Goal: Task Accomplishment & Management: Use online tool/utility

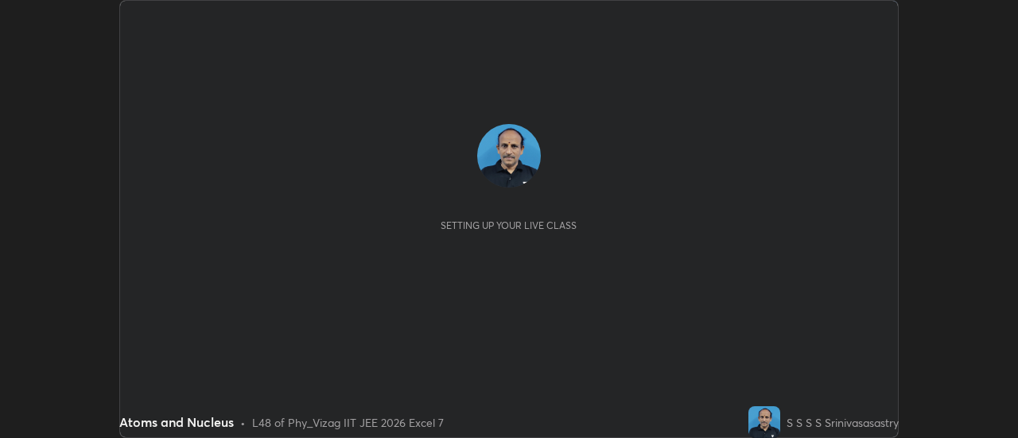
scroll to position [438, 1017]
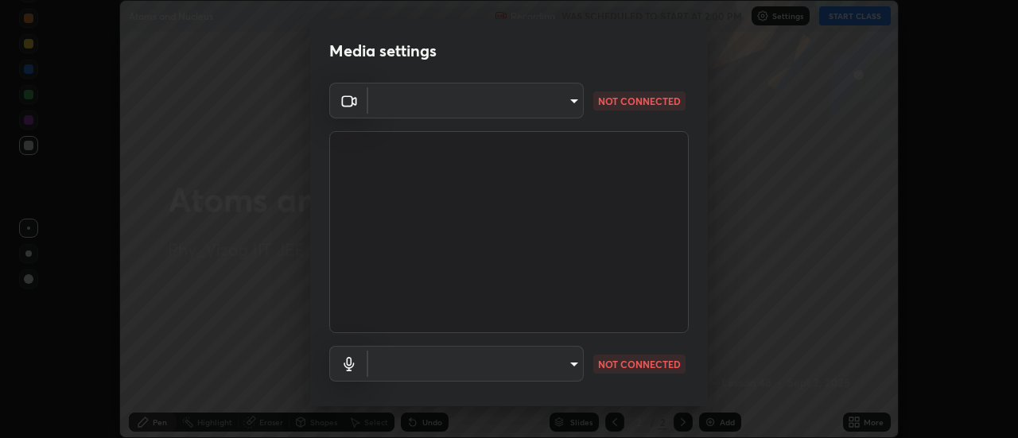
type input "44d0413a7fae474f20ab01619fb3f21c0a9b5757990e816ef2bdf69fc16931c8"
type input "communications"
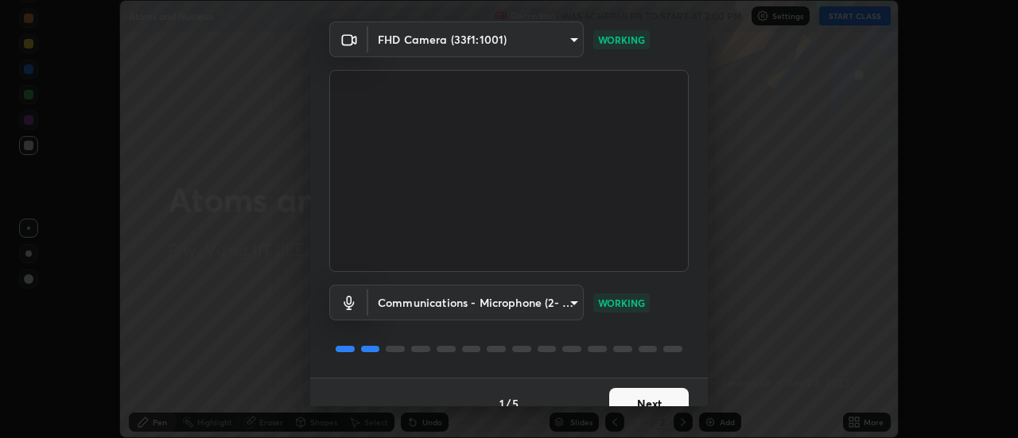
scroll to position [83, 0]
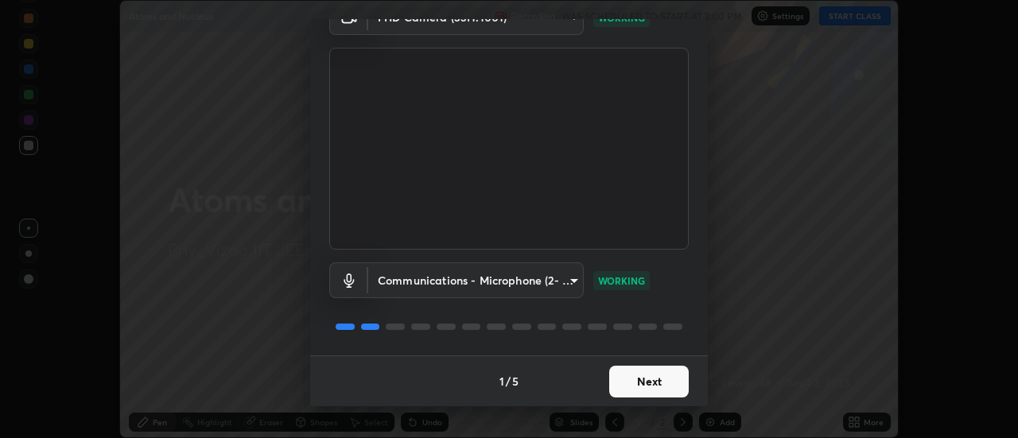
click at [643, 386] on button "Next" at bounding box center [649, 382] width 80 height 32
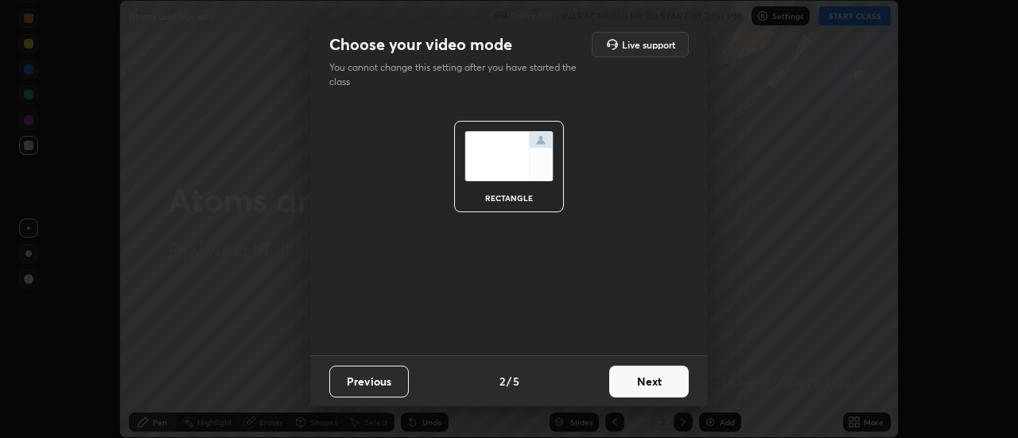
click at [656, 384] on button "Next" at bounding box center [649, 382] width 80 height 32
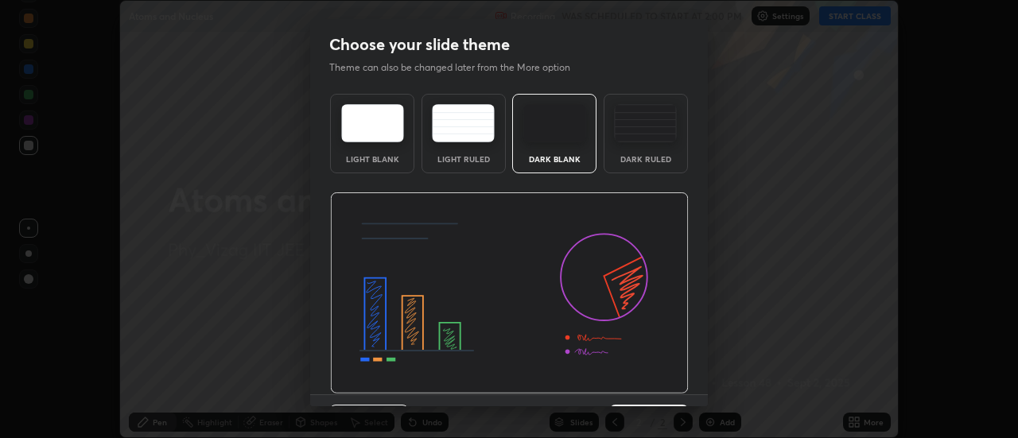
click at [660, 157] on div "Dark Ruled" at bounding box center [646, 159] width 64 height 8
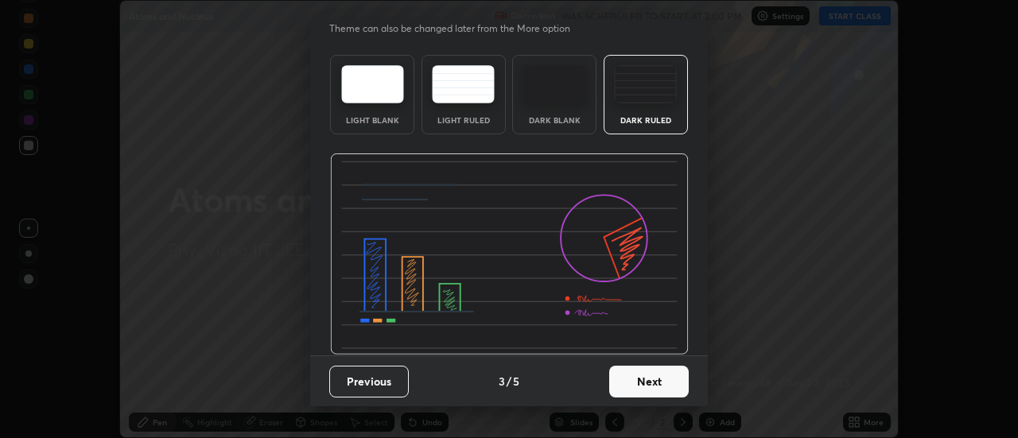
click at [658, 379] on button "Next" at bounding box center [649, 382] width 80 height 32
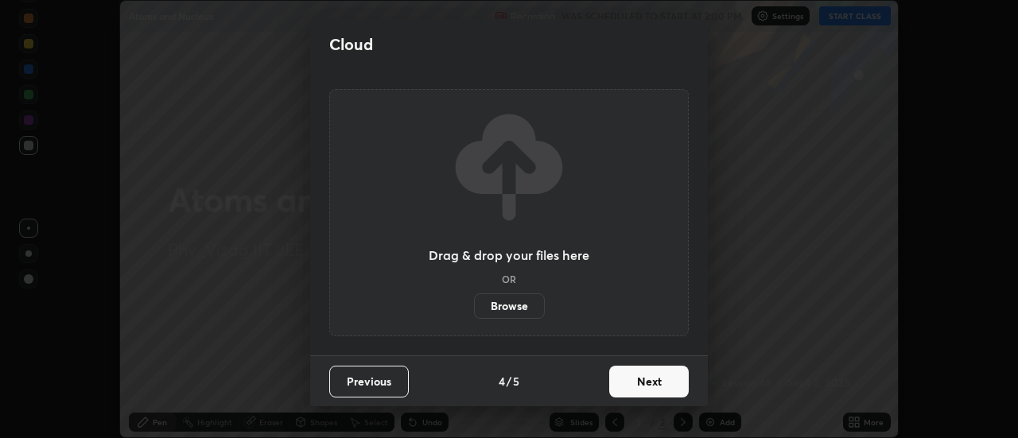
scroll to position [0, 0]
click at [668, 375] on button "Next" at bounding box center [649, 382] width 80 height 32
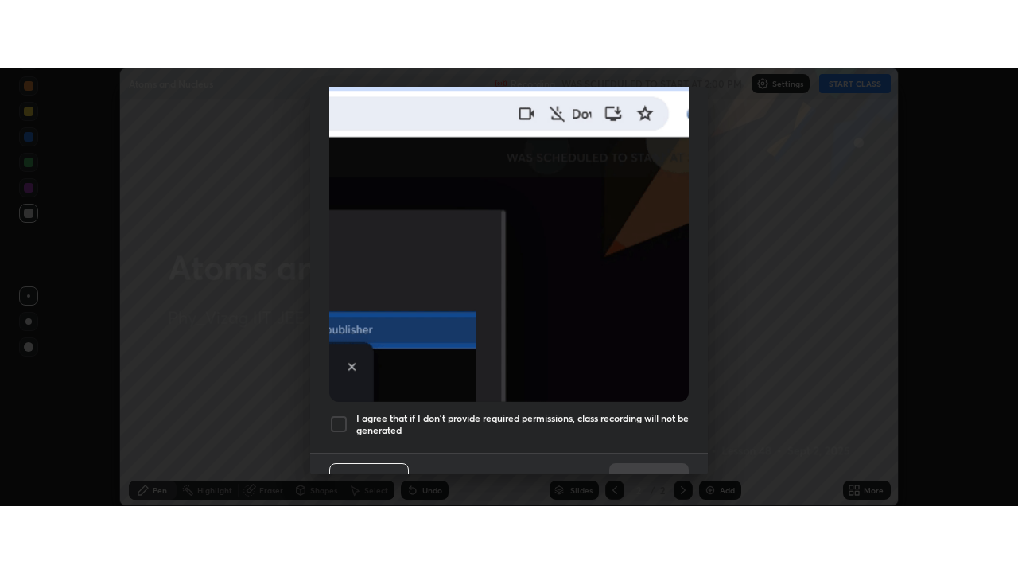
scroll to position [408, 0]
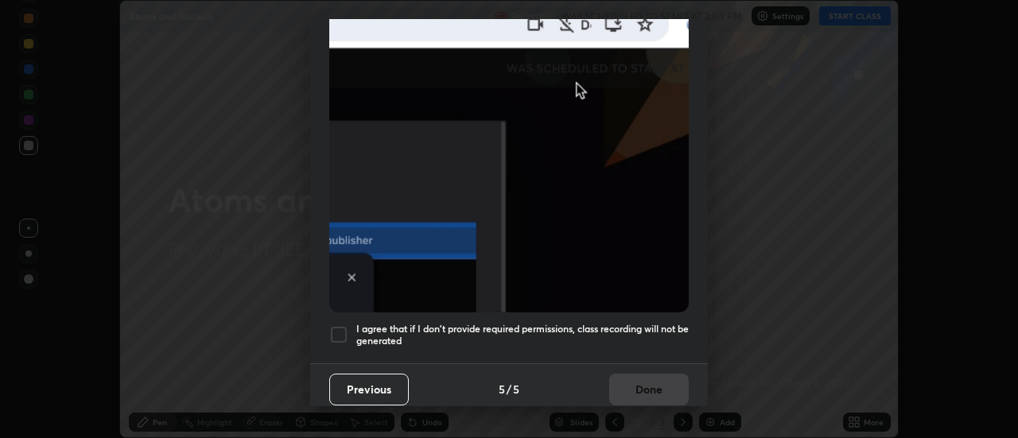
click at [390, 327] on h5 "I agree that if I don't provide required permissions, class recording will not …" at bounding box center [522, 335] width 332 height 25
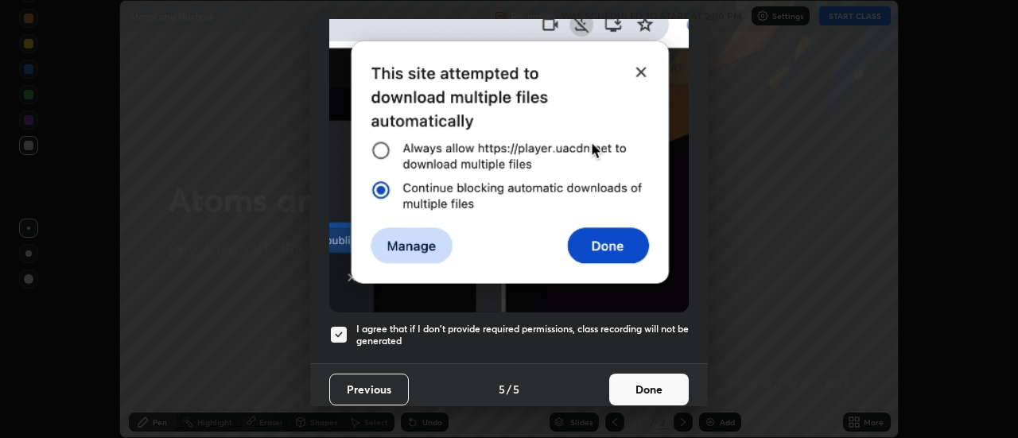
click at [632, 382] on button "Done" at bounding box center [649, 390] width 80 height 32
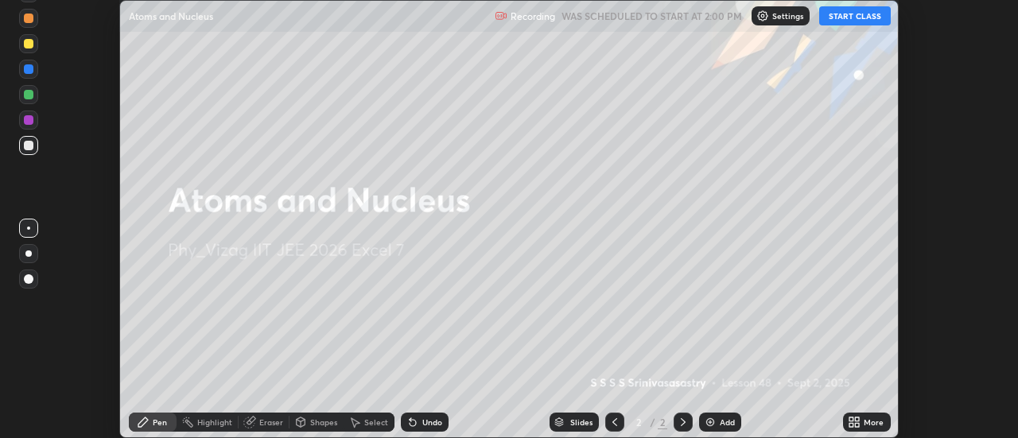
click at [868, 423] on div "More" at bounding box center [874, 422] width 20 height 8
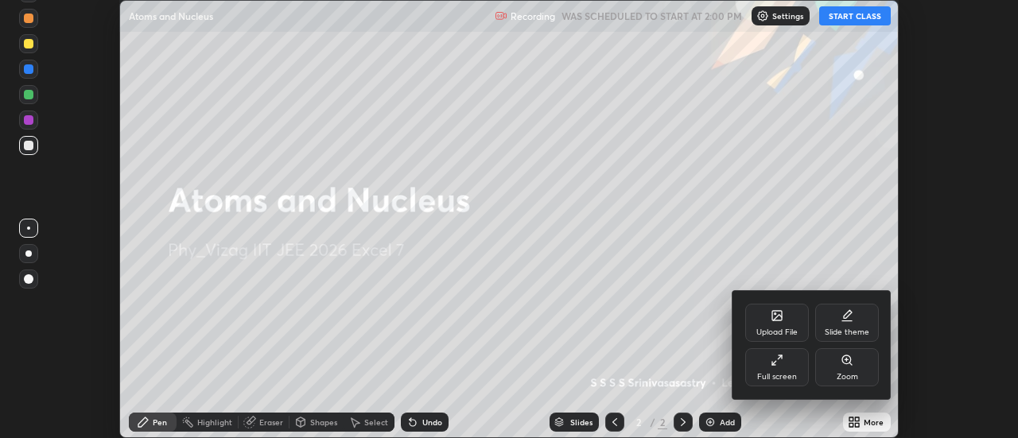
click at [864, 10] on div at bounding box center [509, 219] width 1018 height 438
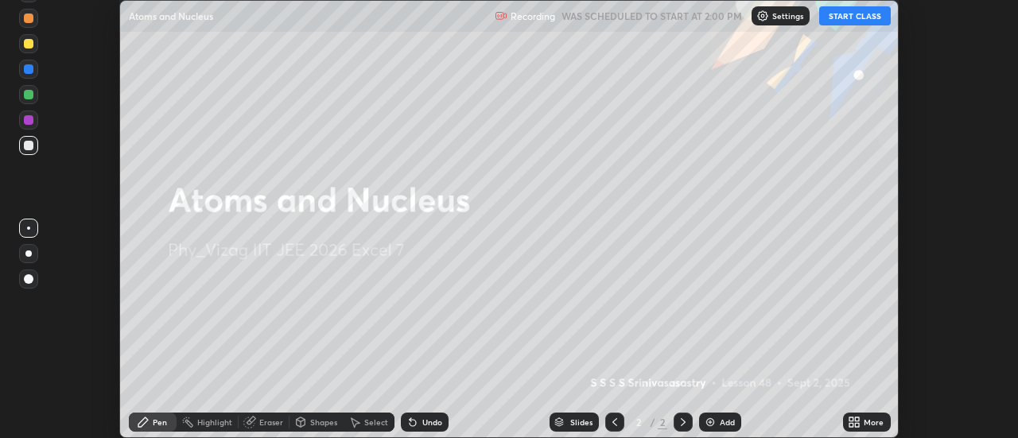
click at [871, 18] on button "START CLASS" at bounding box center [855, 15] width 72 height 19
click at [862, 421] on div "More" at bounding box center [867, 422] width 48 height 19
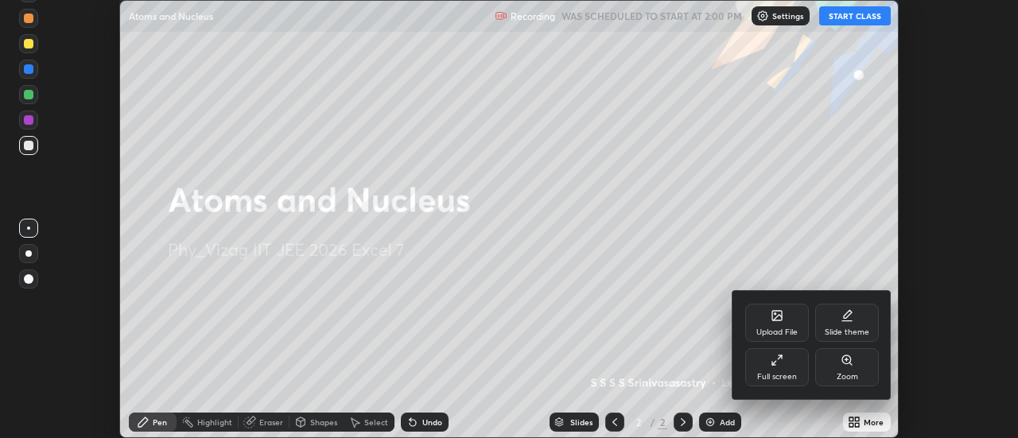
click at [794, 376] on div "Full screen" at bounding box center [777, 377] width 40 height 8
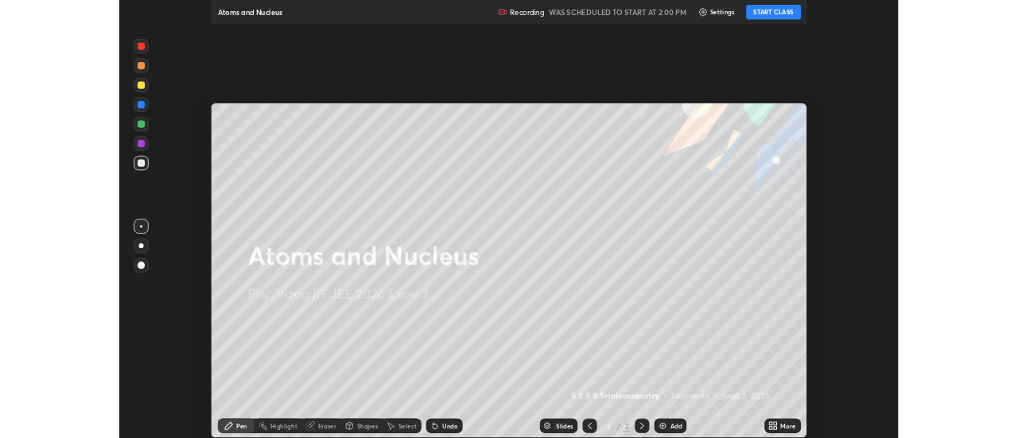
scroll to position [573, 1018]
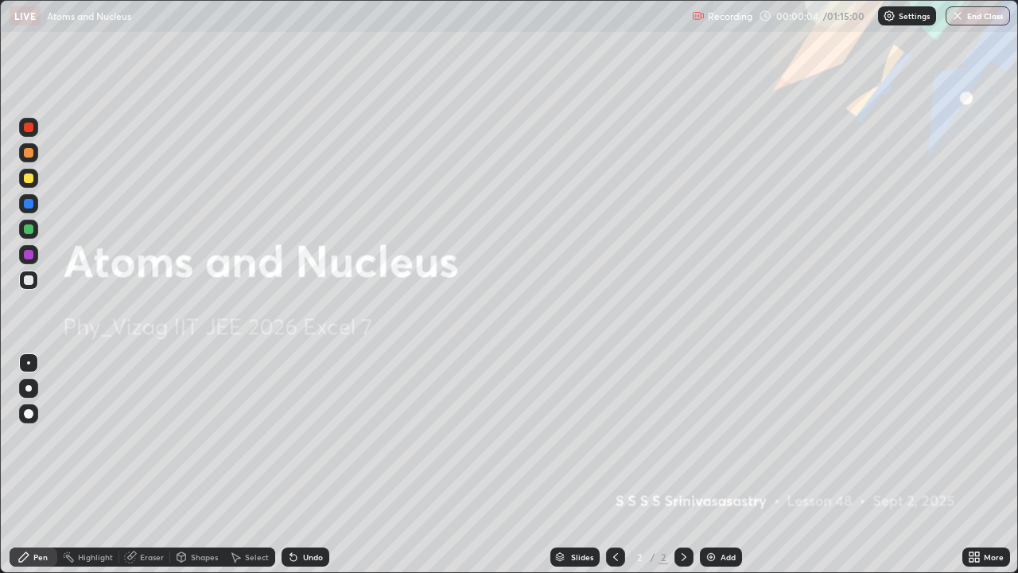
click at [727, 437] on div "Add" at bounding box center [727, 557] width 15 height 8
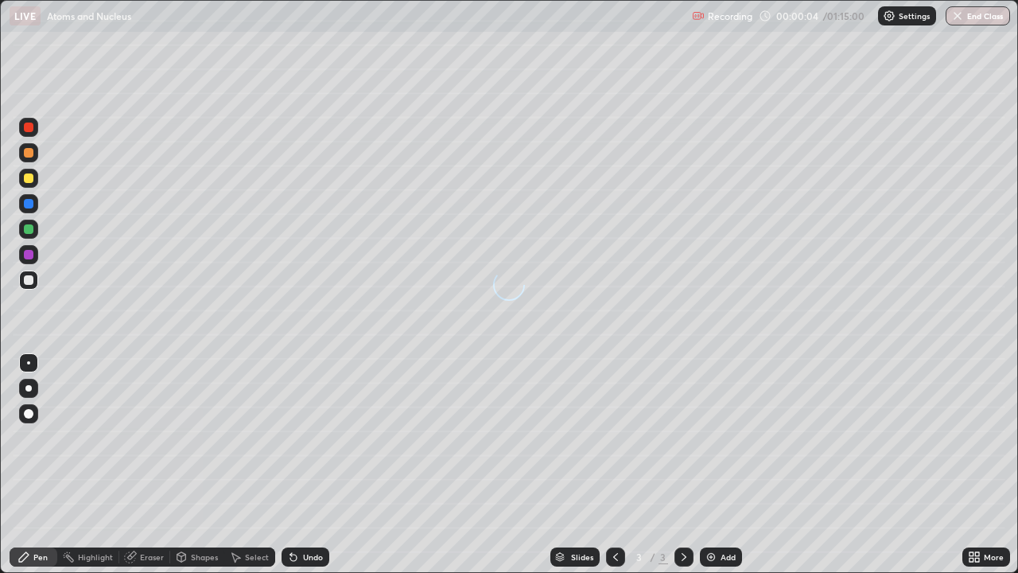
click at [728, 437] on div "Add" at bounding box center [727, 557] width 15 height 8
click at [724, 437] on div "Add" at bounding box center [727, 557] width 15 height 8
click at [723, 437] on div "Add" at bounding box center [727, 557] width 15 height 8
click at [614, 437] on icon at bounding box center [615, 556] width 13 height 13
click at [616, 437] on icon at bounding box center [615, 556] width 13 height 13
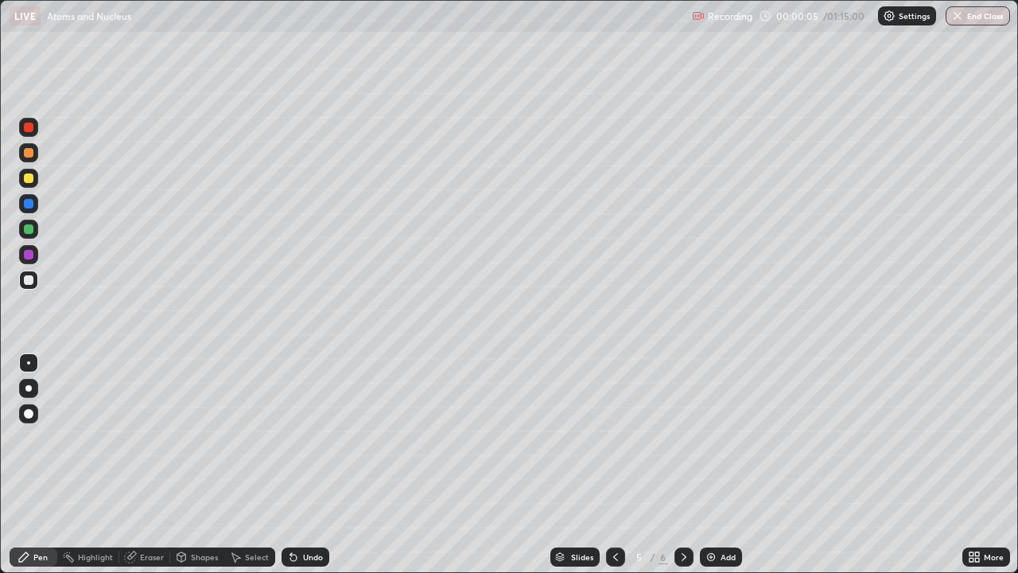
click at [615, 437] on icon at bounding box center [615, 557] width 5 height 8
click at [991, 437] on div "More" at bounding box center [994, 557] width 20 height 8
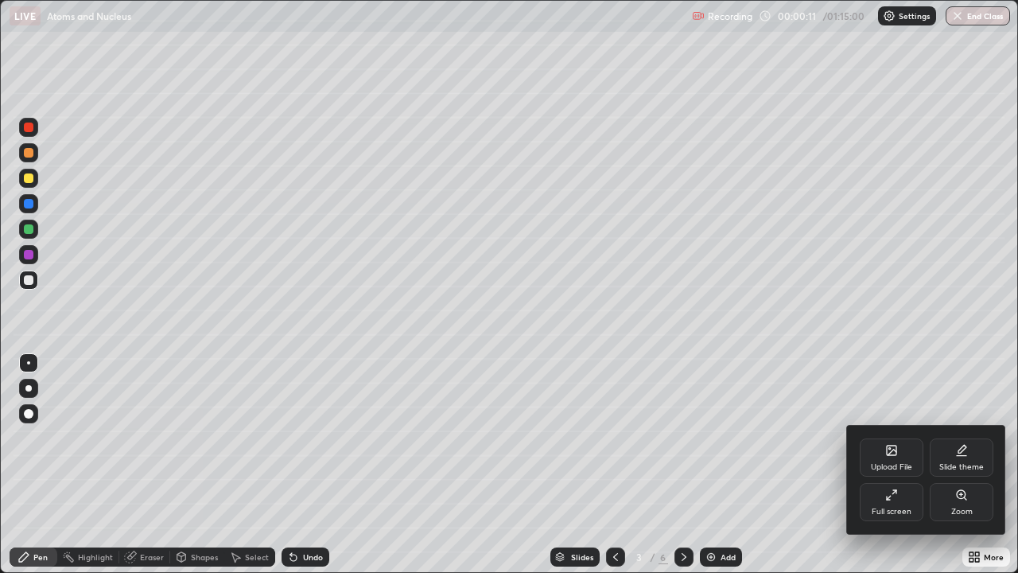
click at [952, 437] on div "Slide theme" at bounding box center [962, 457] width 64 height 38
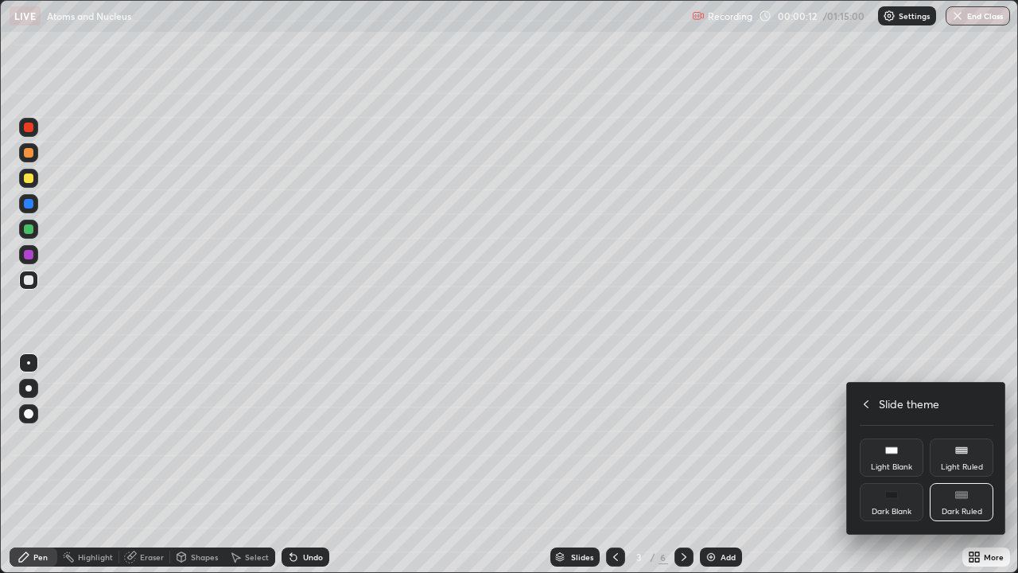
click at [899, 437] on div "Dark Blank" at bounding box center [892, 502] width 64 height 38
click at [712, 437] on div at bounding box center [509, 286] width 1018 height 573
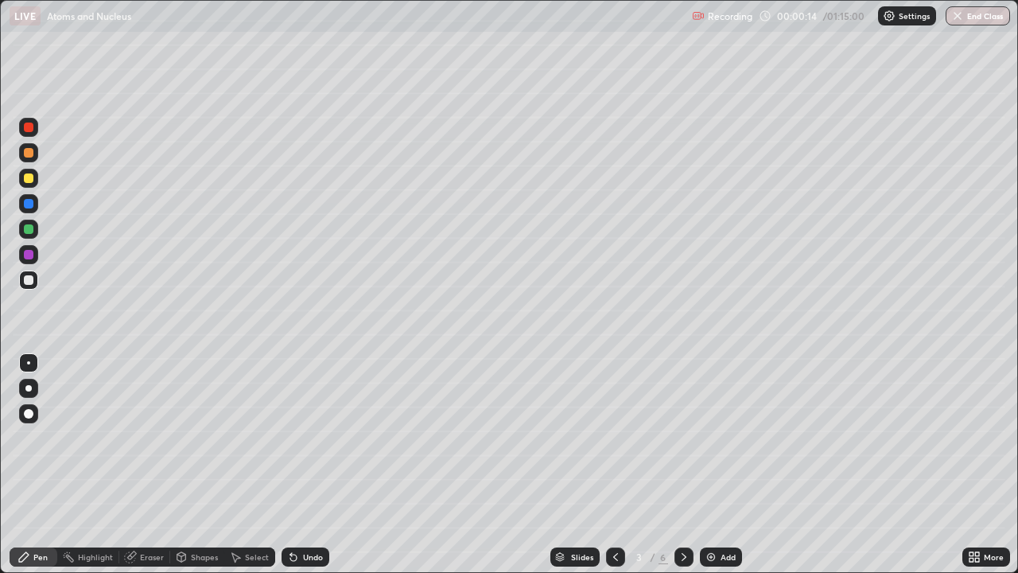
click at [729, 437] on div "Add" at bounding box center [727, 557] width 15 height 8
click at [984, 437] on div "More" at bounding box center [986, 556] width 48 height 19
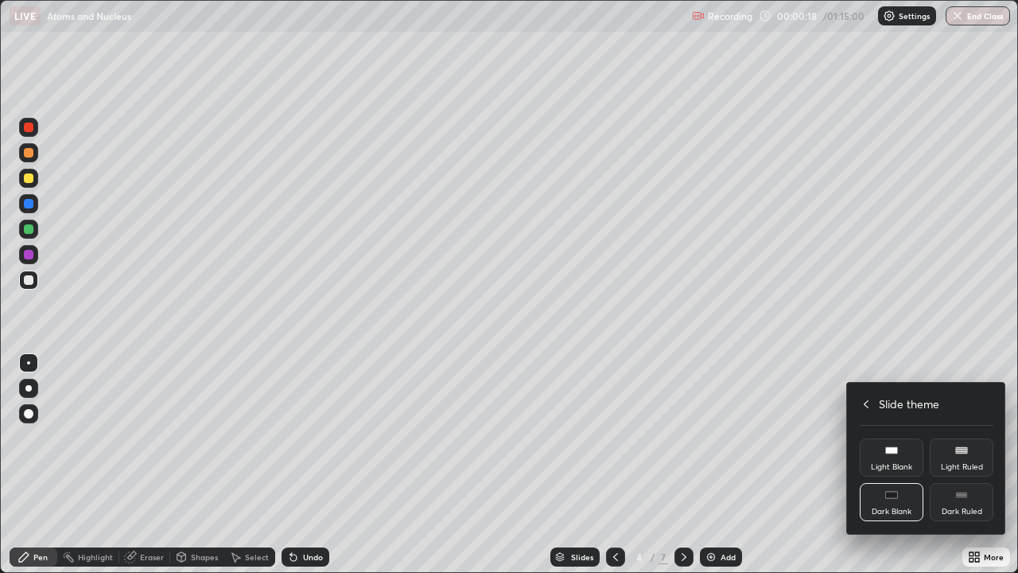
click at [957, 437] on div "Dark Ruled" at bounding box center [962, 502] width 64 height 38
click at [616, 437] on div at bounding box center [509, 286] width 1018 height 573
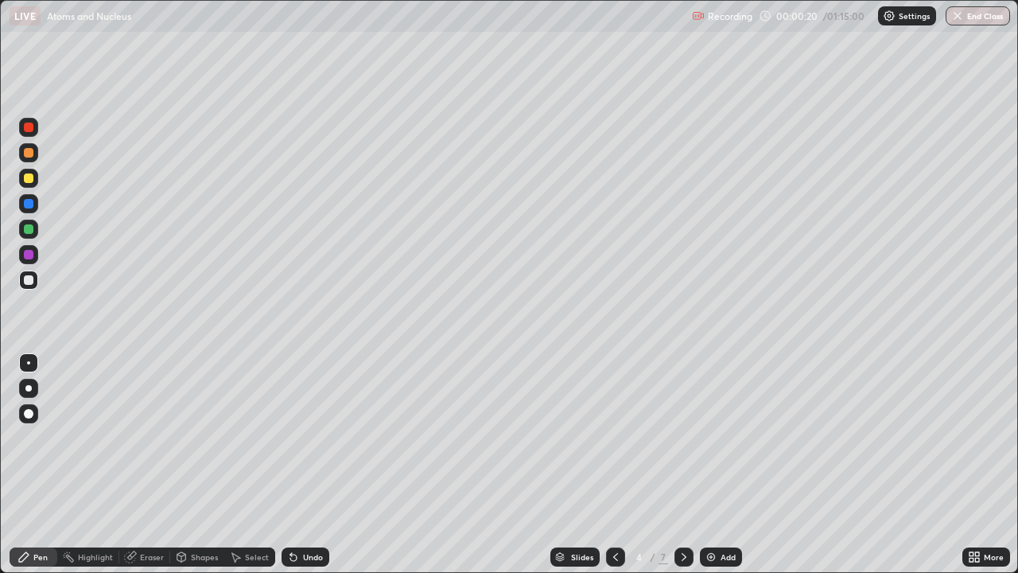
click at [616, 437] on icon at bounding box center [615, 556] width 13 height 13
click at [29, 413] on div at bounding box center [29, 414] width 10 height 10
click at [200, 437] on div "Shapes" at bounding box center [204, 557] width 27 height 8
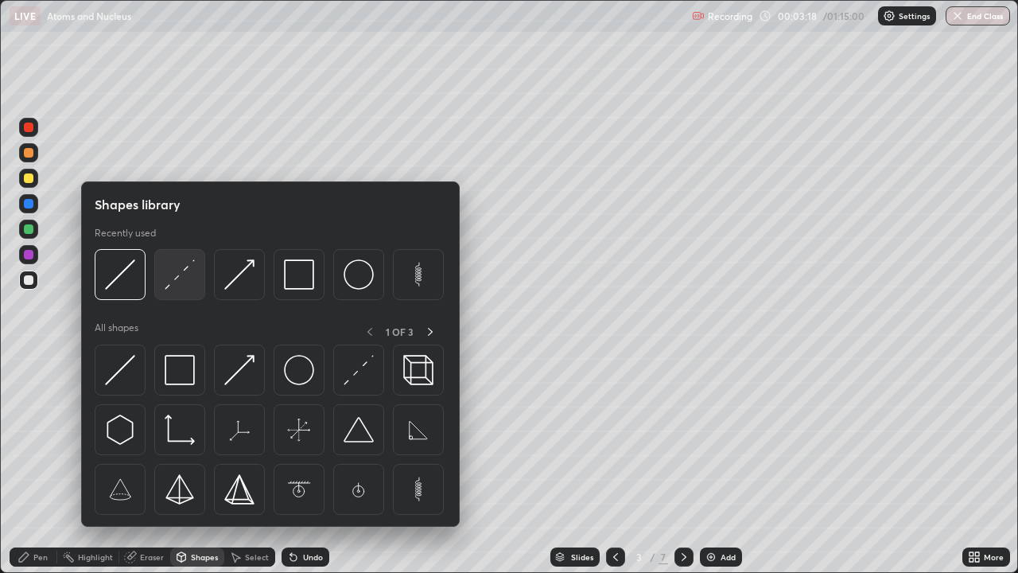
click at [183, 271] on img at bounding box center [180, 274] width 30 height 30
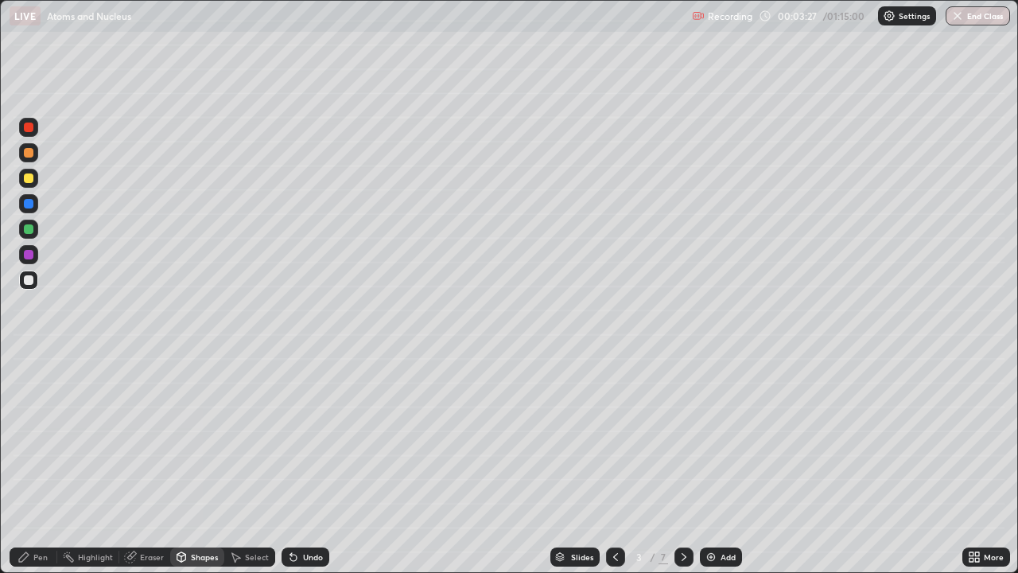
click at [205, 437] on div "Shapes" at bounding box center [204, 557] width 27 height 8
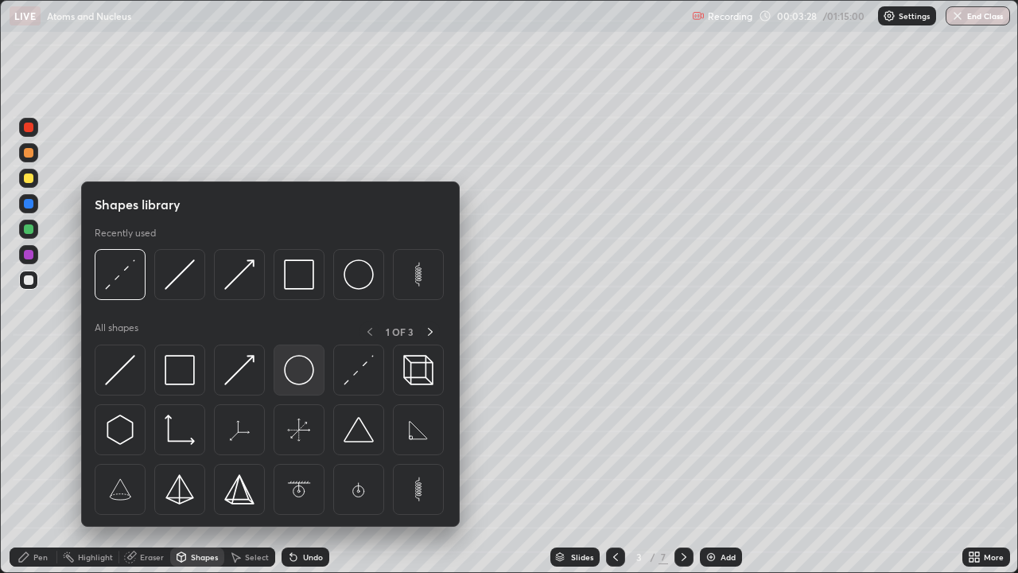
click at [303, 375] on img at bounding box center [299, 370] width 30 height 30
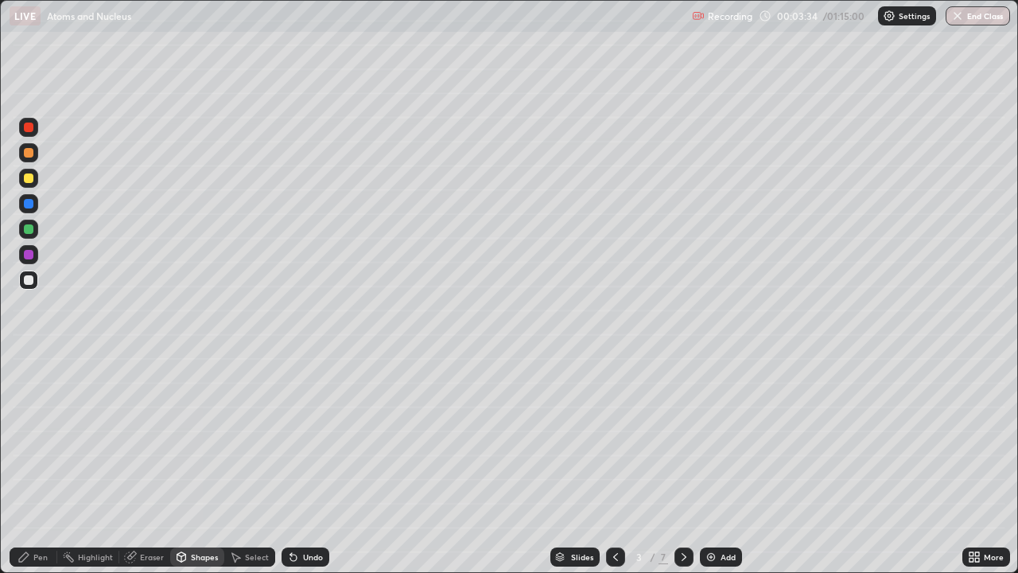
click at [155, 437] on div "Eraser" at bounding box center [152, 557] width 24 height 8
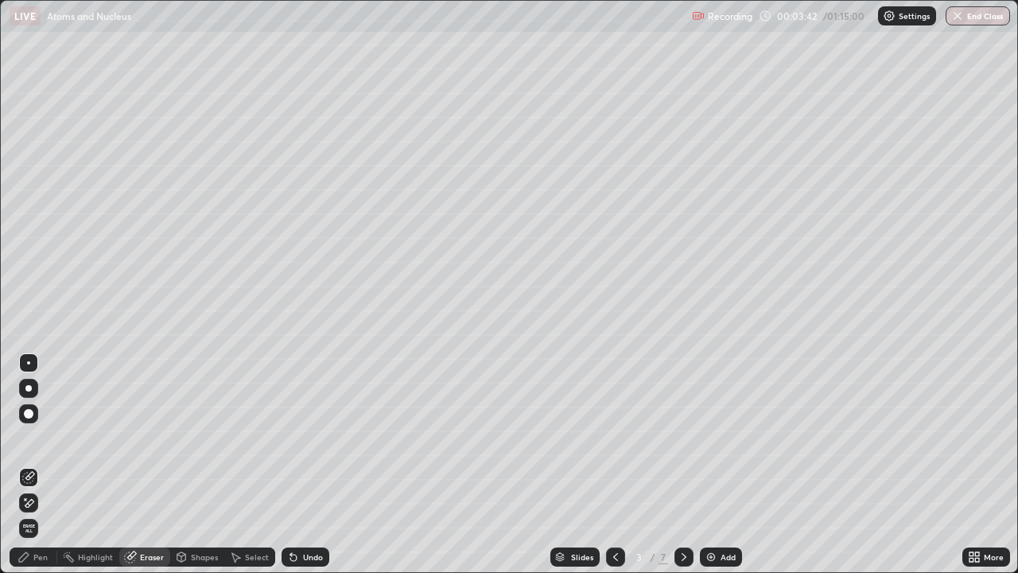
click at [205, 437] on div "Shapes" at bounding box center [204, 557] width 27 height 8
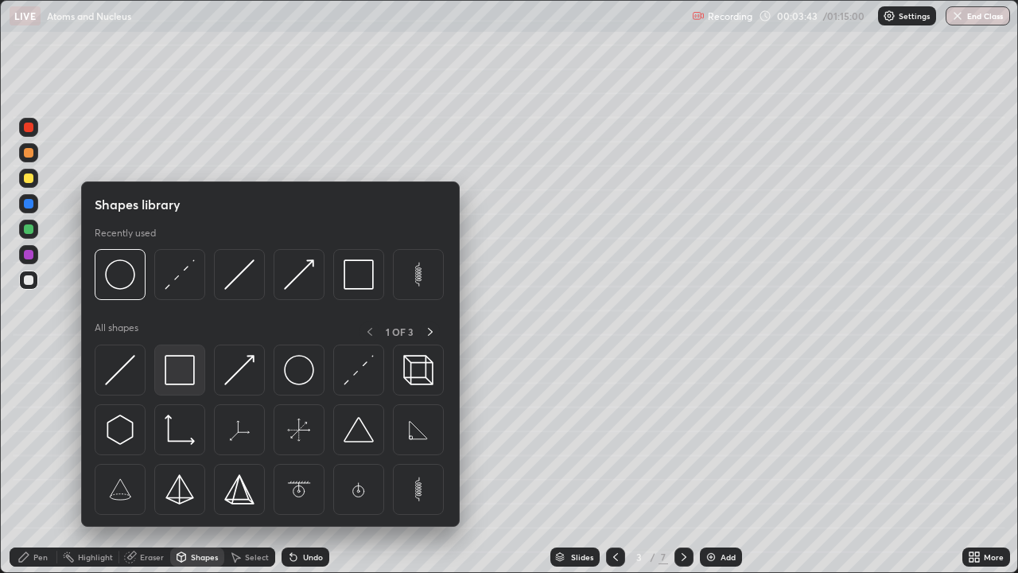
click at [188, 371] on img at bounding box center [180, 370] width 30 height 30
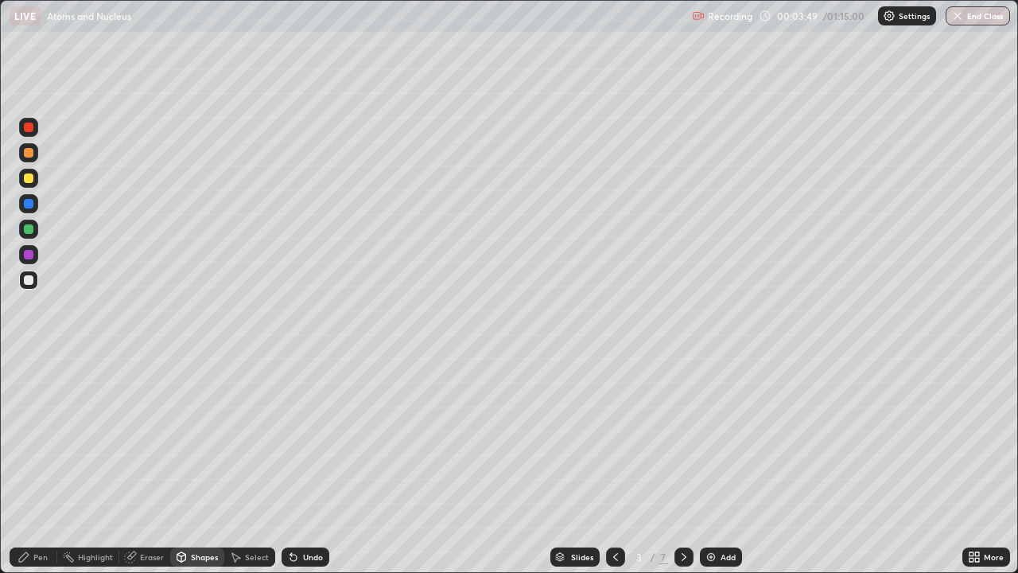
click at [299, 437] on div "Undo" at bounding box center [305, 556] width 48 height 19
click at [303, 437] on div "Undo" at bounding box center [305, 556] width 48 height 19
click at [309, 437] on div "Undo" at bounding box center [313, 557] width 20 height 8
click at [313, 437] on div "Undo" at bounding box center [313, 557] width 20 height 8
click at [303, 437] on div "Undo" at bounding box center [313, 557] width 20 height 8
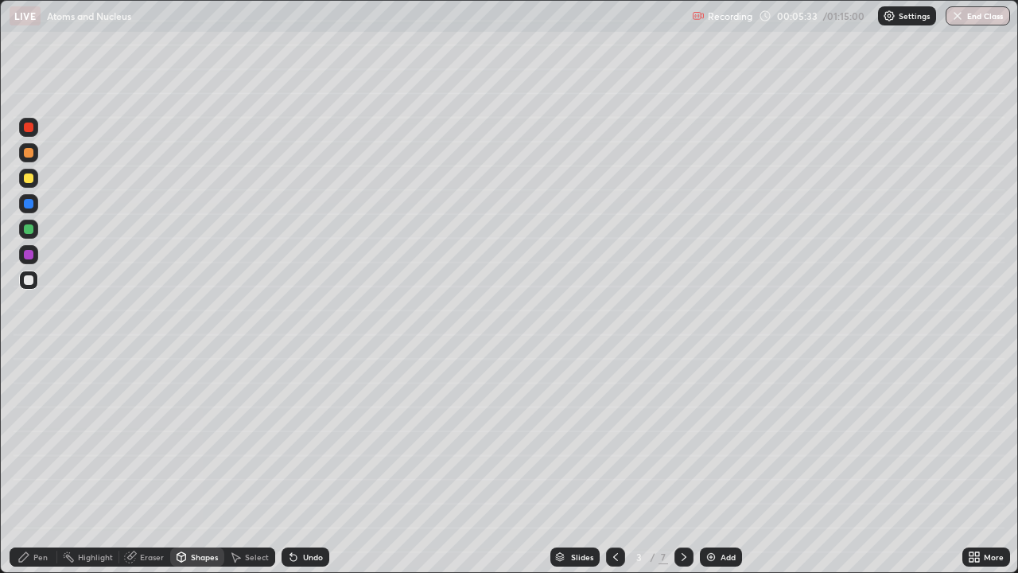
click at [32, 229] on div at bounding box center [29, 229] width 10 height 10
click at [198, 437] on div "Shapes" at bounding box center [204, 557] width 27 height 8
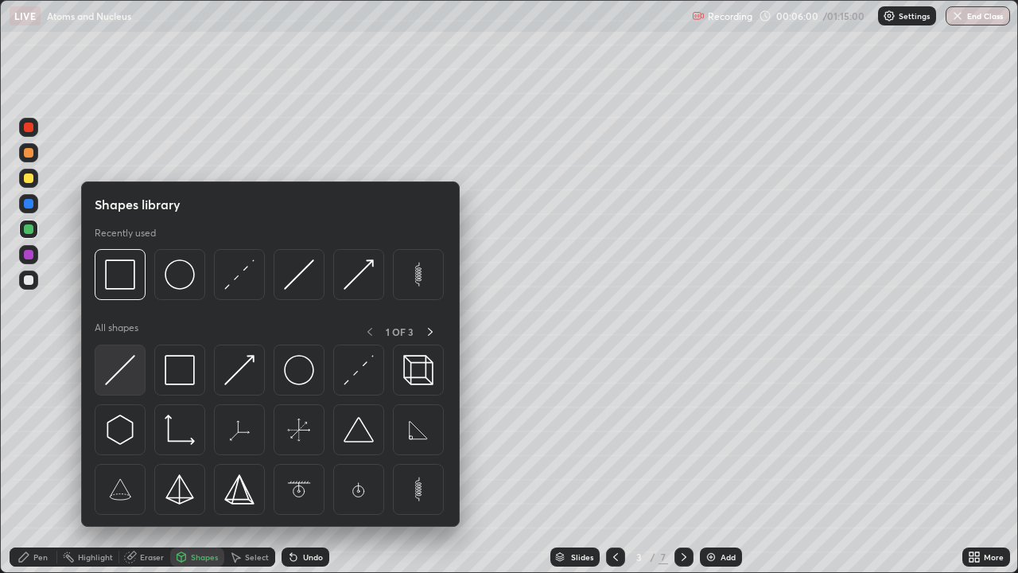
click at [132, 374] on img at bounding box center [120, 370] width 30 height 30
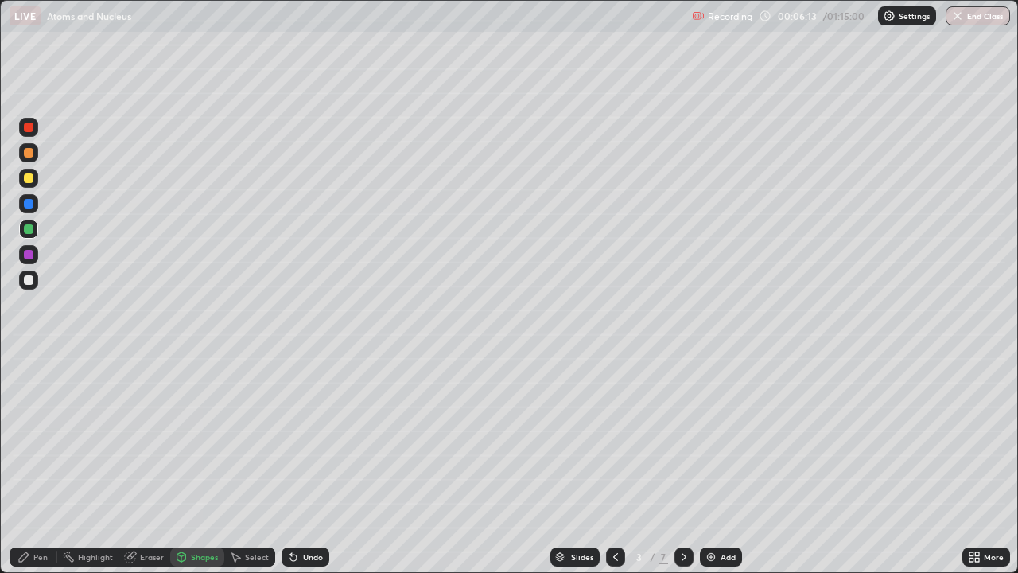
click at [33, 281] on div at bounding box center [29, 280] width 10 height 10
click at [200, 437] on div "Shapes" at bounding box center [204, 557] width 27 height 8
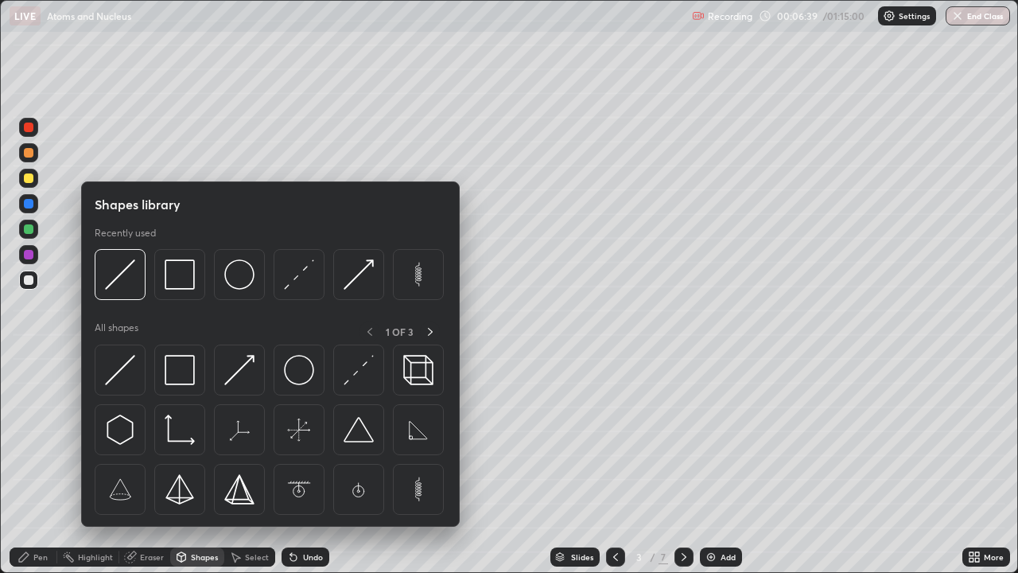
click at [153, 437] on div "Eraser" at bounding box center [152, 557] width 24 height 8
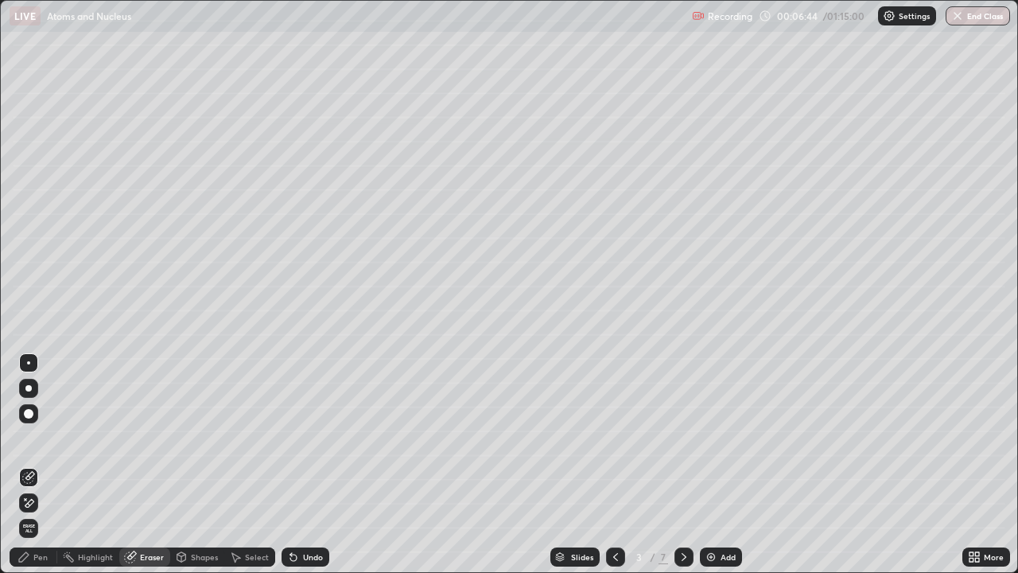
click at [209, 437] on div "Shapes" at bounding box center [204, 557] width 27 height 8
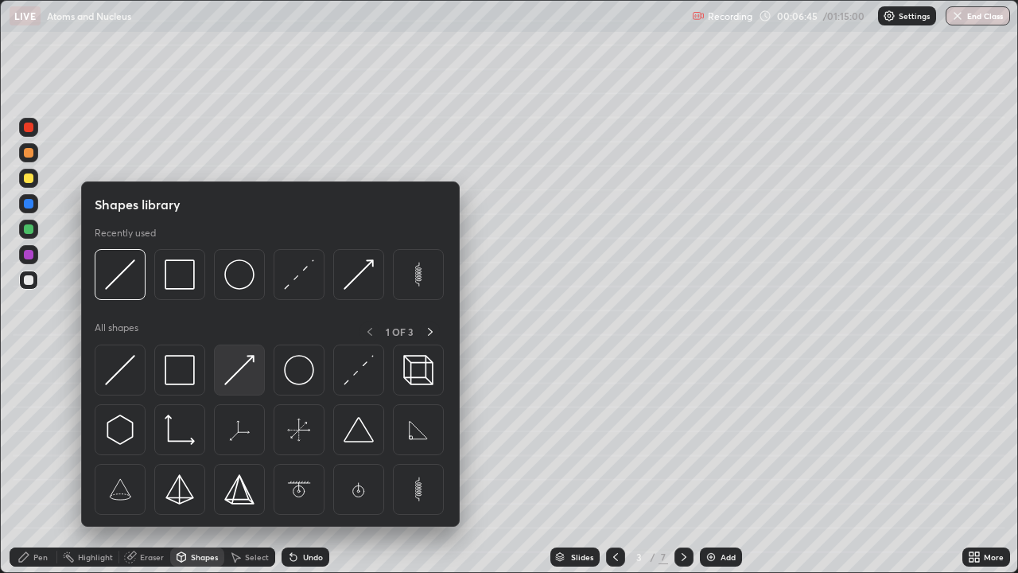
click at [252, 367] on img at bounding box center [239, 370] width 30 height 30
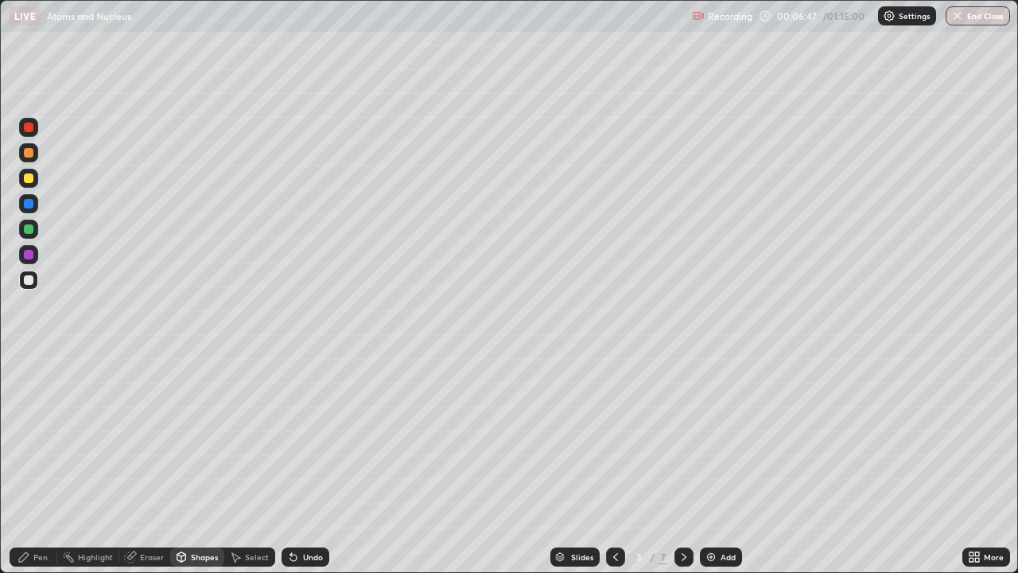
click at [44, 437] on div "Pen" at bounding box center [40, 557] width 14 height 8
click at [194, 437] on div "Shapes" at bounding box center [204, 557] width 27 height 8
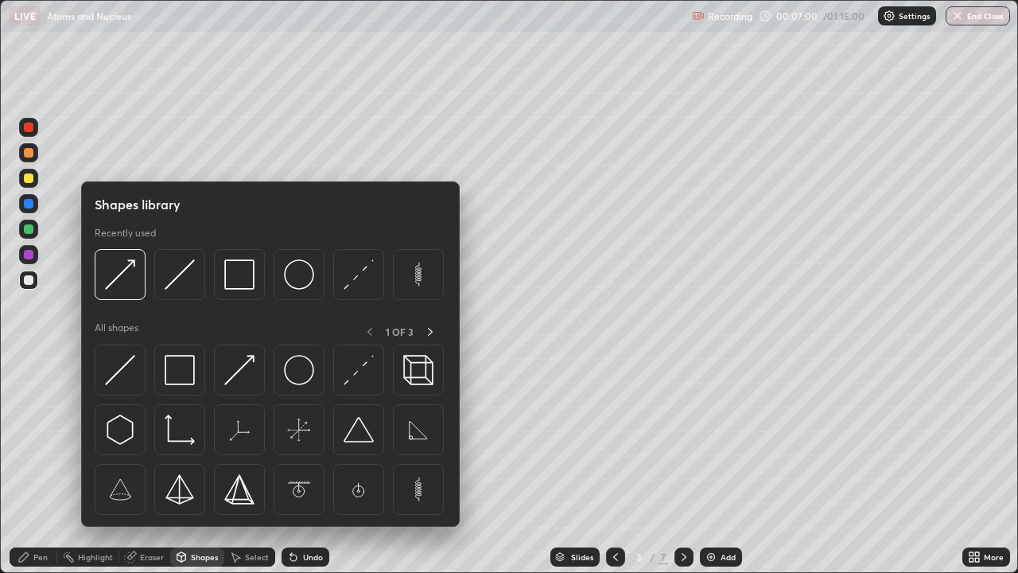
click at [32, 254] on div at bounding box center [29, 255] width 10 height 10
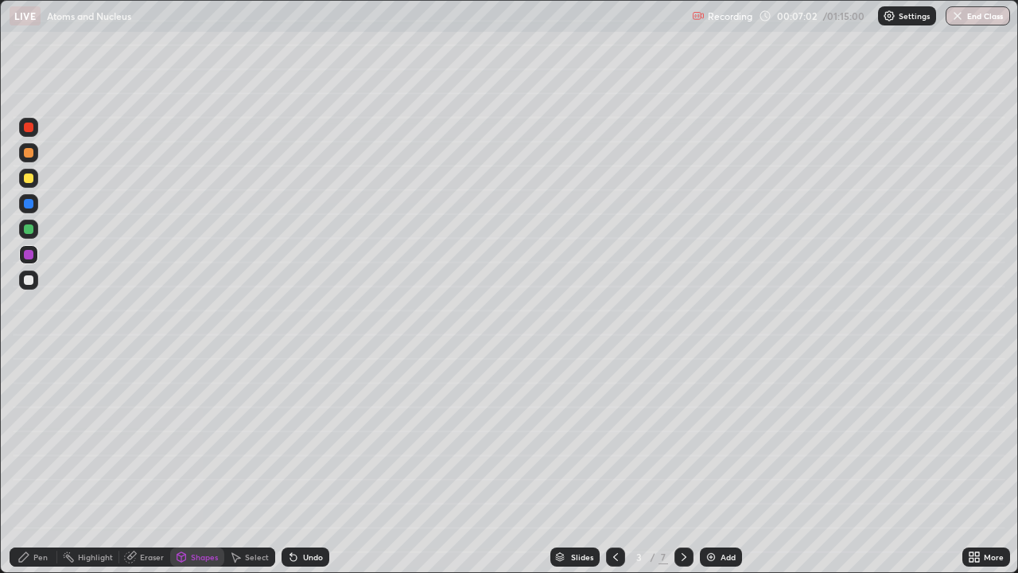
click at [38, 437] on div "Pen" at bounding box center [40, 557] width 14 height 8
click at [303, 437] on div "Undo" at bounding box center [313, 557] width 20 height 8
click at [198, 437] on div "Shapes" at bounding box center [204, 557] width 27 height 8
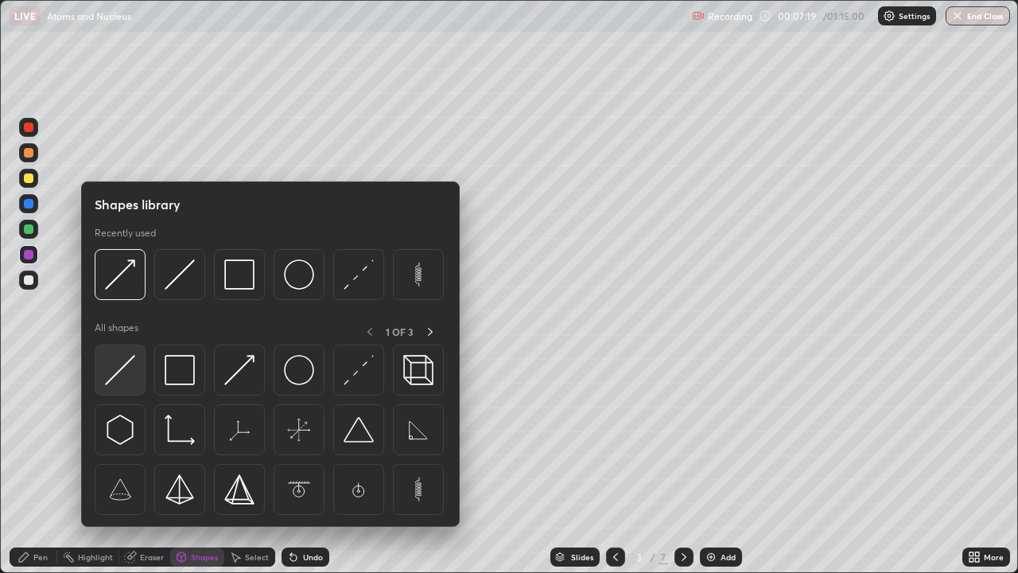
click at [134, 376] on img at bounding box center [120, 370] width 30 height 30
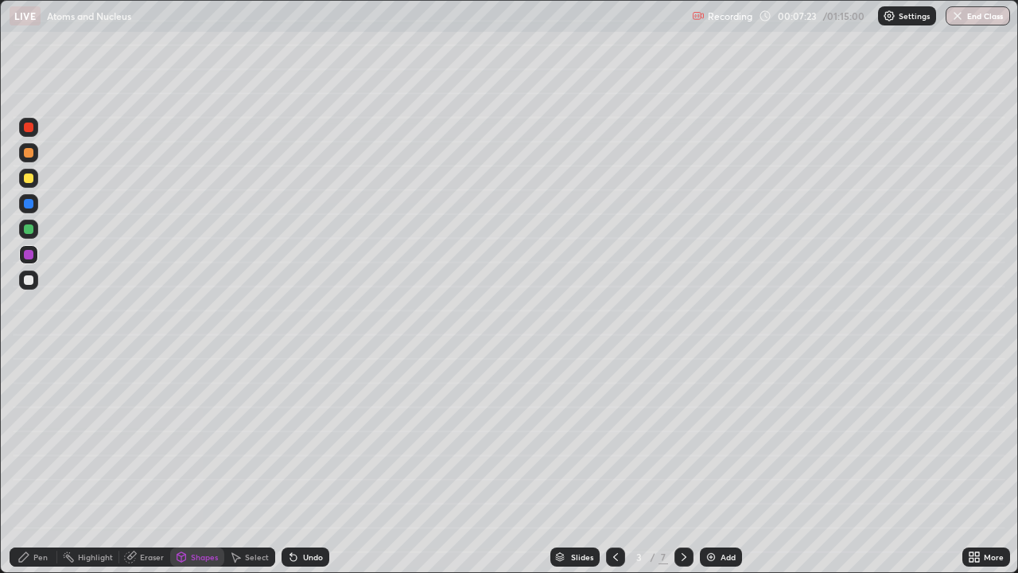
click at [313, 437] on div "Undo" at bounding box center [313, 557] width 20 height 8
click at [316, 437] on div "Undo" at bounding box center [313, 557] width 20 height 8
click at [187, 437] on div "Shapes" at bounding box center [197, 556] width 54 height 19
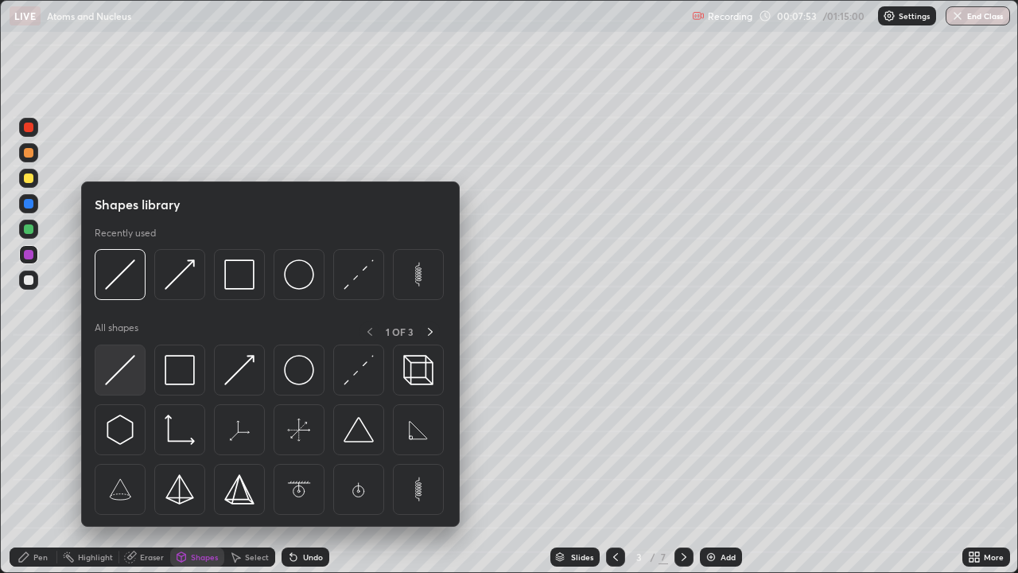
click at [133, 374] on img at bounding box center [120, 370] width 30 height 30
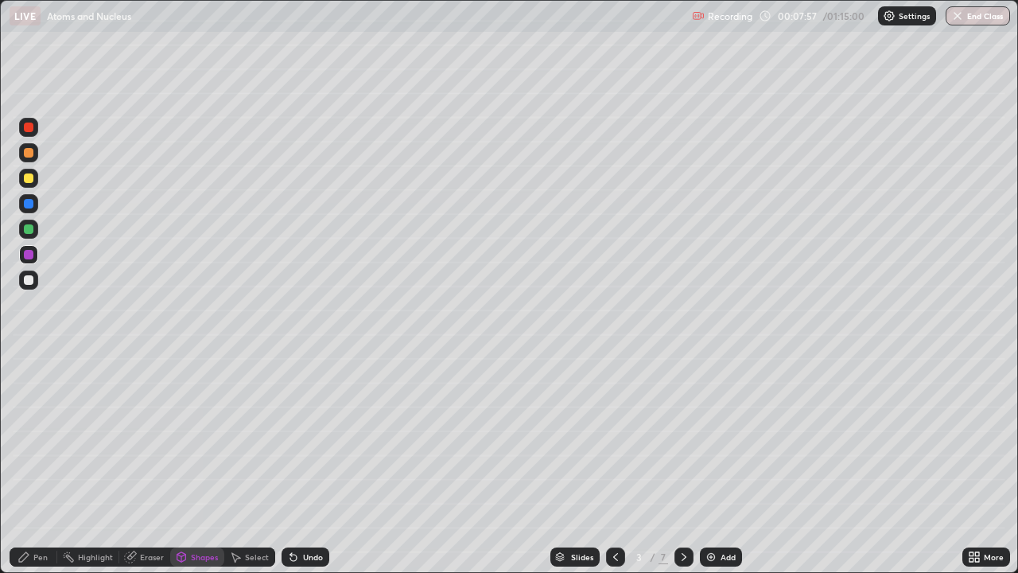
click at [307, 437] on div "Undo" at bounding box center [313, 557] width 20 height 8
click at [33, 282] on div at bounding box center [29, 280] width 10 height 10
click at [303, 437] on div "Undo" at bounding box center [313, 557] width 20 height 8
click at [27, 184] on div at bounding box center [28, 178] width 19 height 19
click at [30, 129] on div at bounding box center [29, 127] width 10 height 10
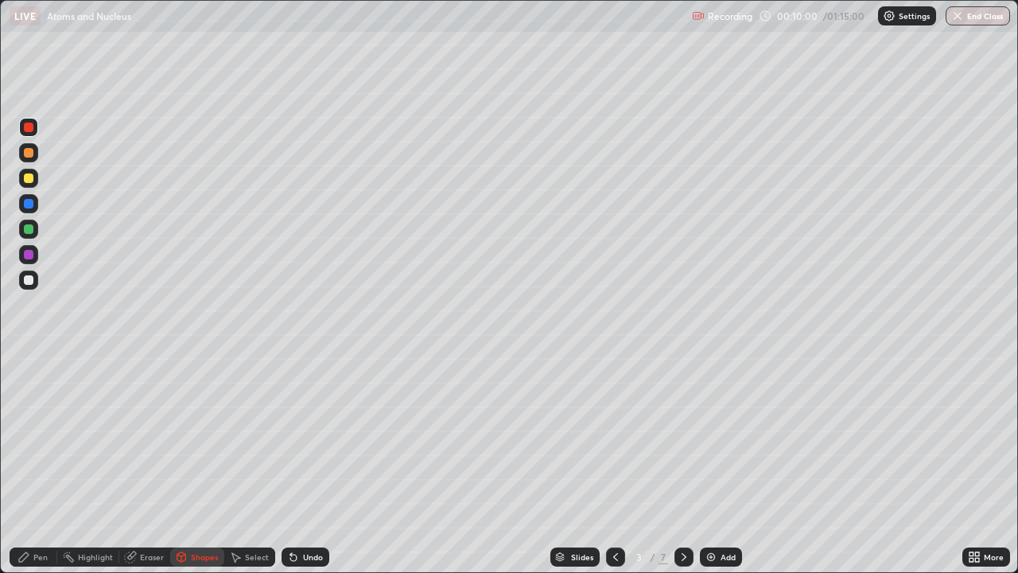
click at [200, 437] on div "Shapes" at bounding box center [204, 557] width 27 height 8
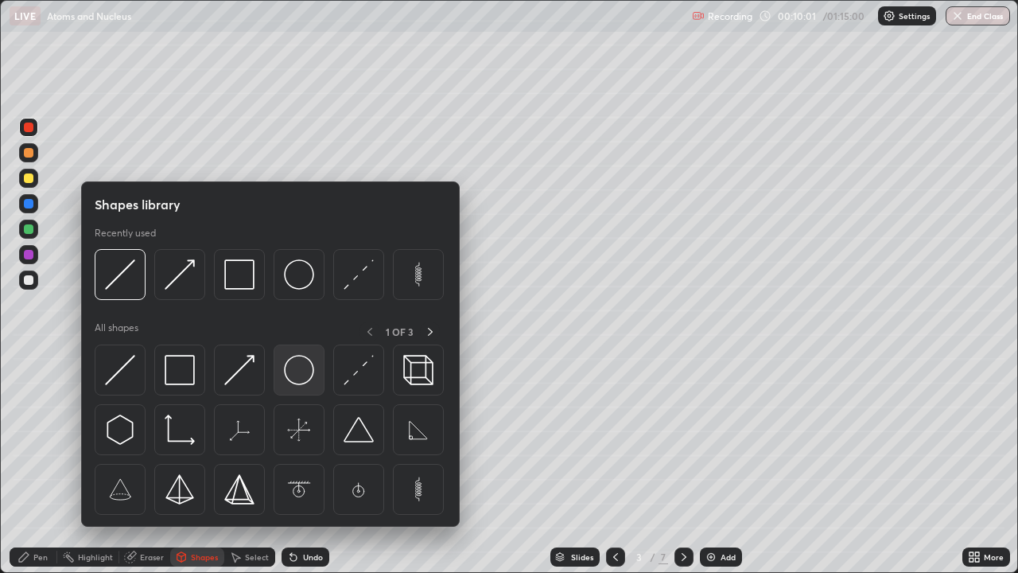
click at [297, 370] on img at bounding box center [299, 370] width 30 height 30
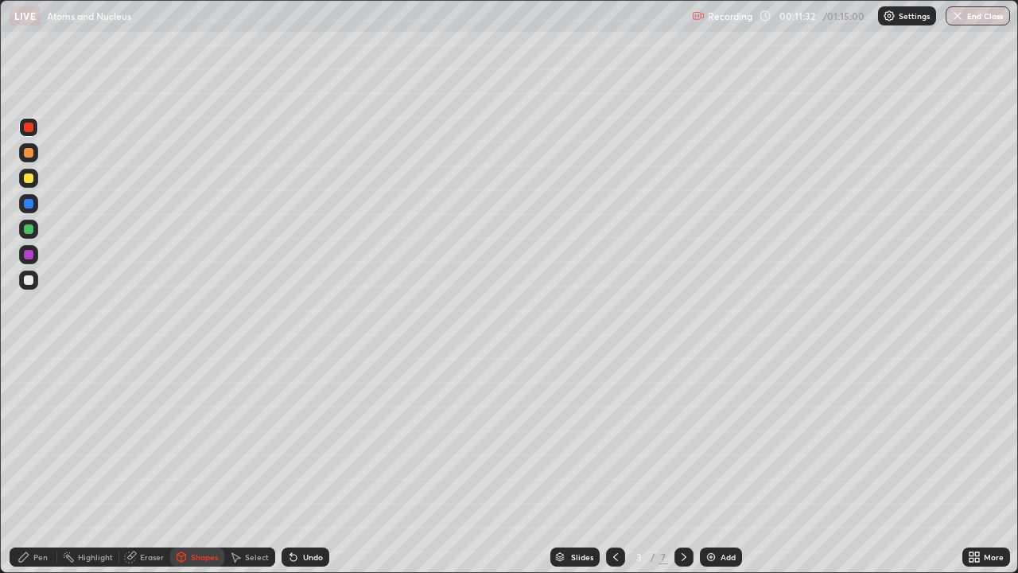
click at [153, 437] on div "Eraser" at bounding box center [152, 557] width 24 height 8
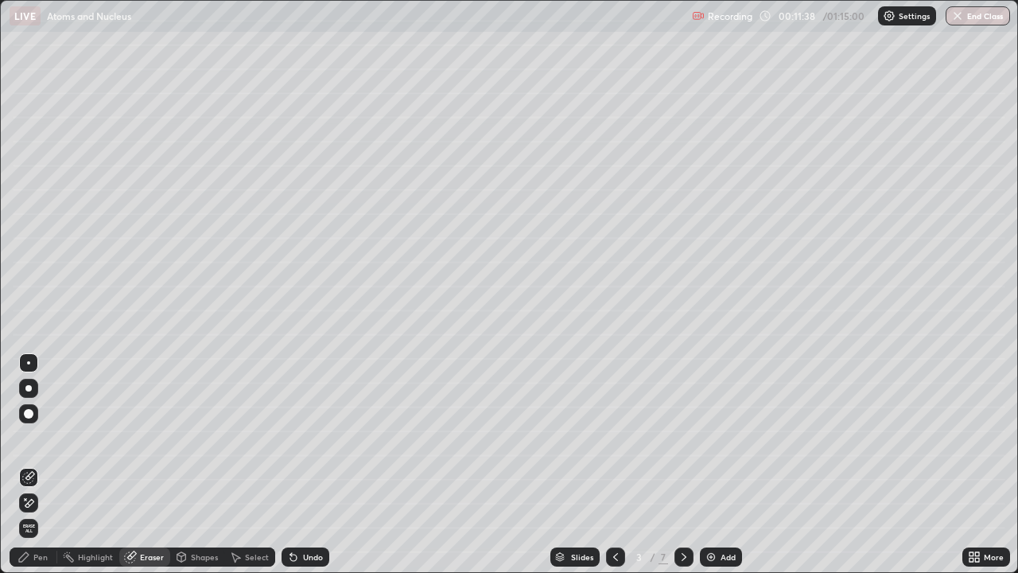
click at [200, 437] on div "Shapes" at bounding box center [204, 557] width 27 height 8
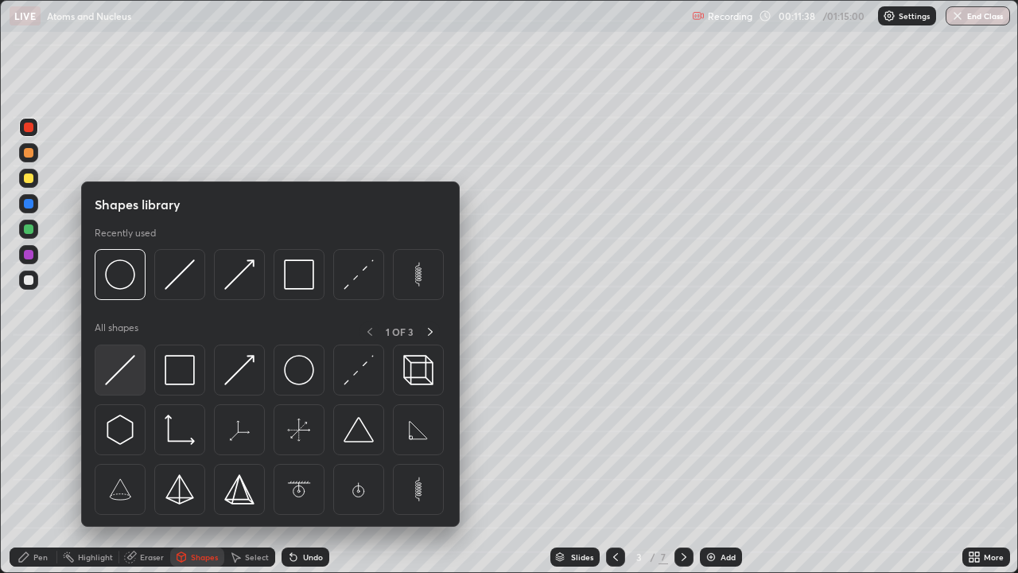
click at [126, 373] on img at bounding box center [120, 370] width 30 height 30
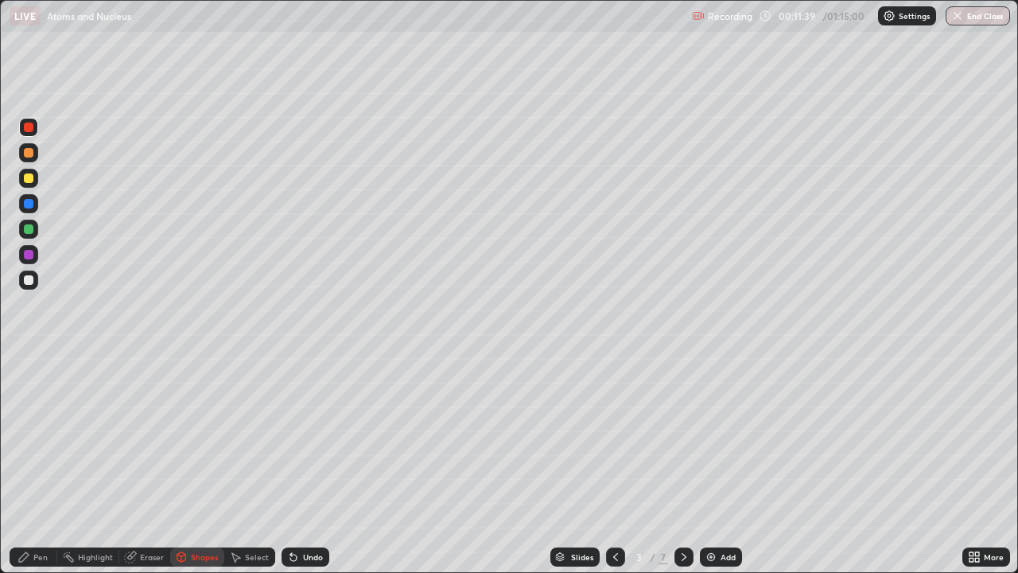
click at [36, 287] on div at bounding box center [28, 279] width 19 height 19
click at [32, 201] on div at bounding box center [29, 204] width 10 height 10
click at [198, 437] on div "Shapes" at bounding box center [204, 557] width 27 height 8
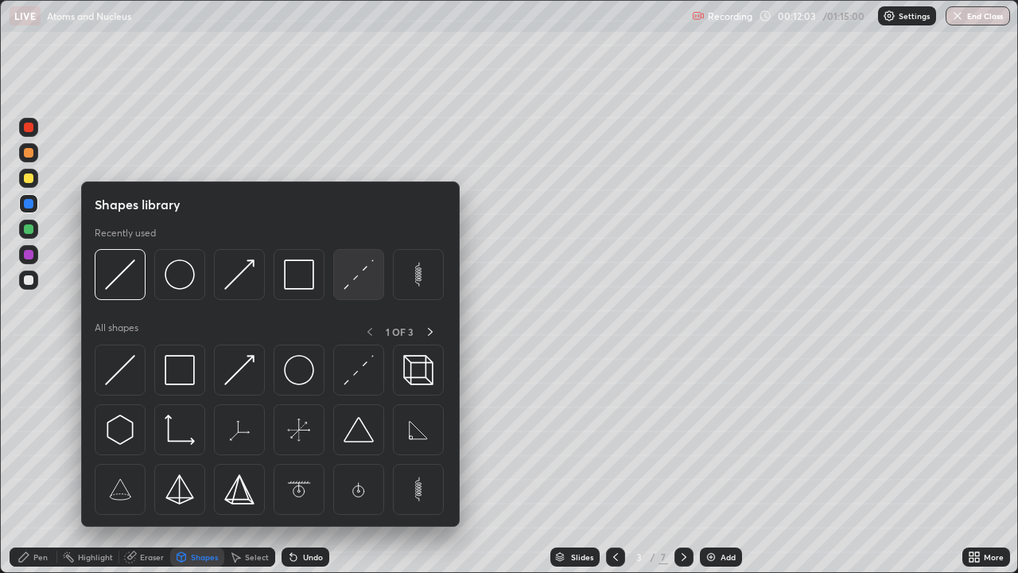
click at [354, 283] on img at bounding box center [359, 274] width 30 height 30
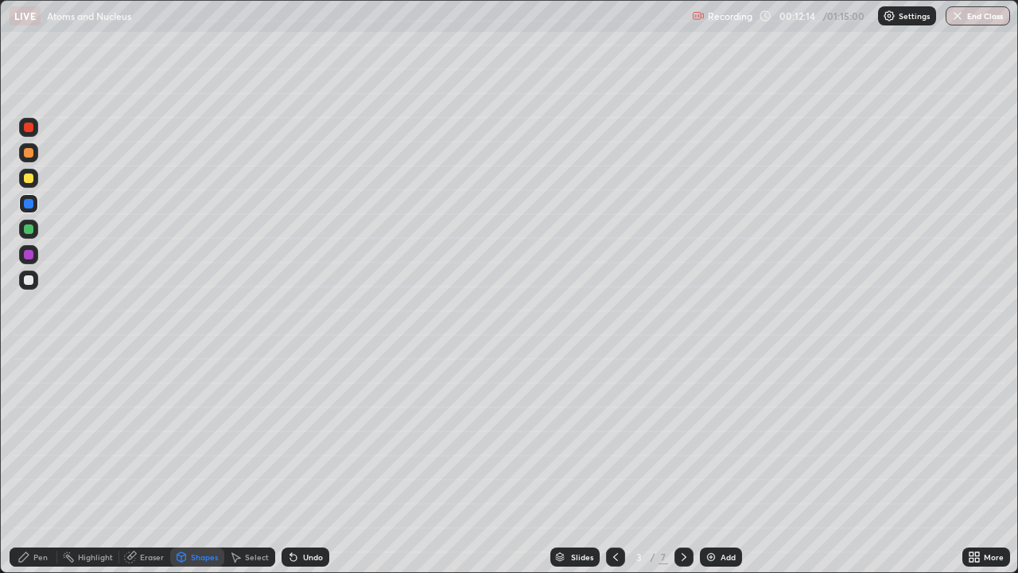
click at [39, 437] on div "Pen" at bounding box center [40, 557] width 14 height 8
click at [204, 437] on div "Shapes" at bounding box center [204, 557] width 27 height 8
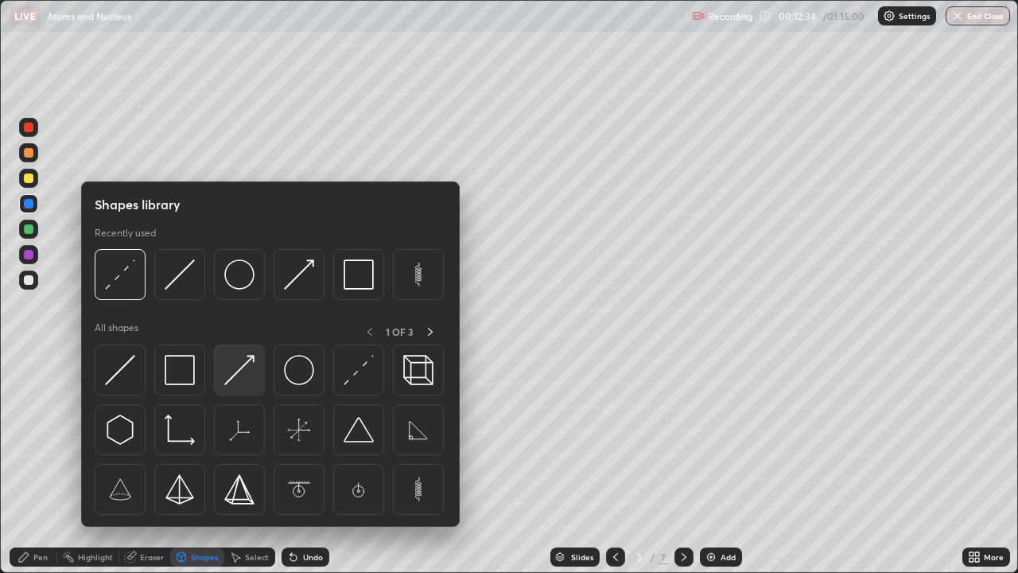
click at [242, 373] on img at bounding box center [239, 370] width 30 height 30
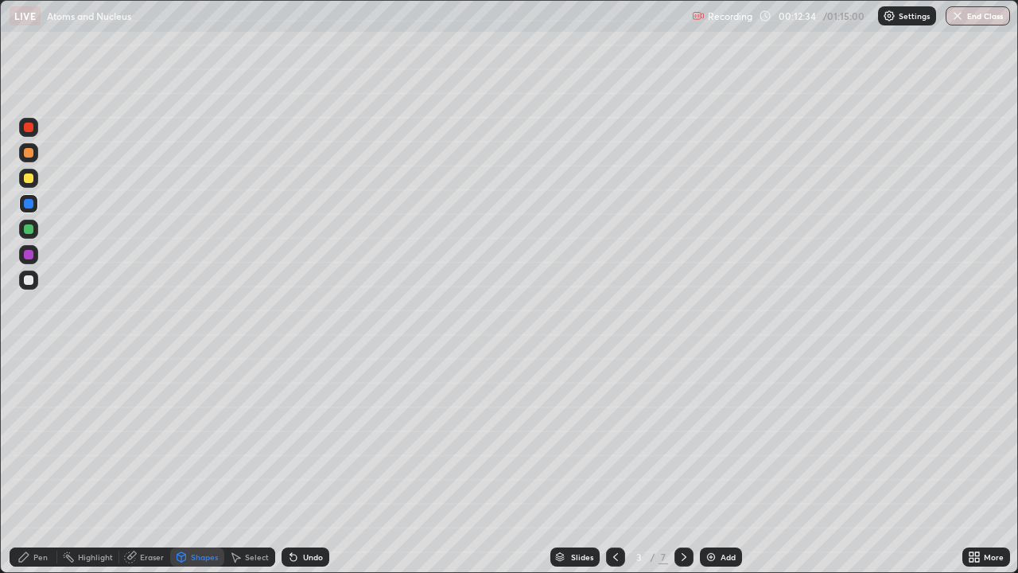
click at [32, 255] on div at bounding box center [29, 255] width 10 height 10
click at [313, 437] on div "Undo" at bounding box center [313, 557] width 20 height 8
click at [41, 437] on div "Pen" at bounding box center [40, 557] width 14 height 8
click at [203, 437] on div "Shapes" at bounding box center [204, 557] width 27 height 8
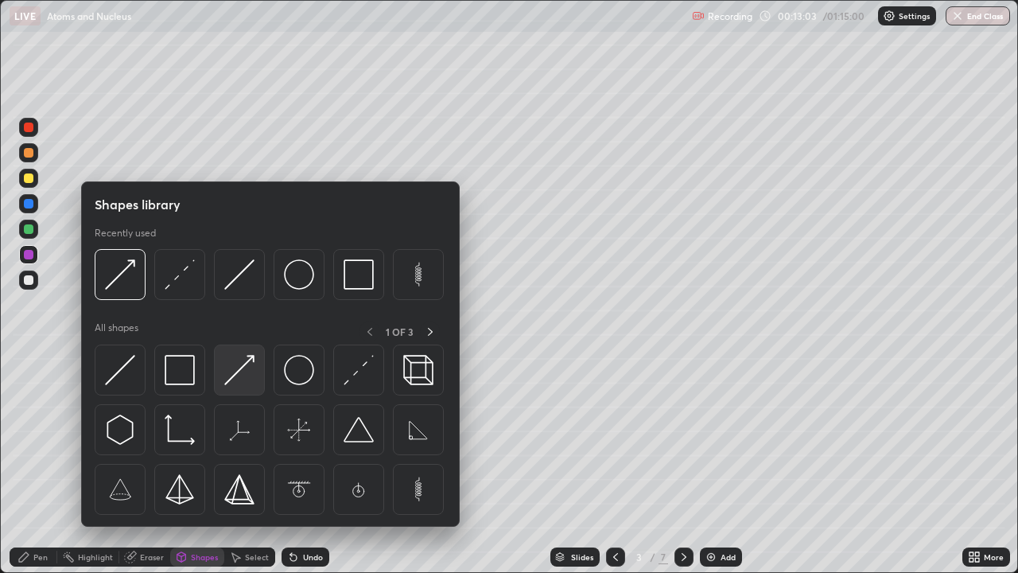
click at [235, 376] on img at bounding box center [239, 370] width 30 height 30
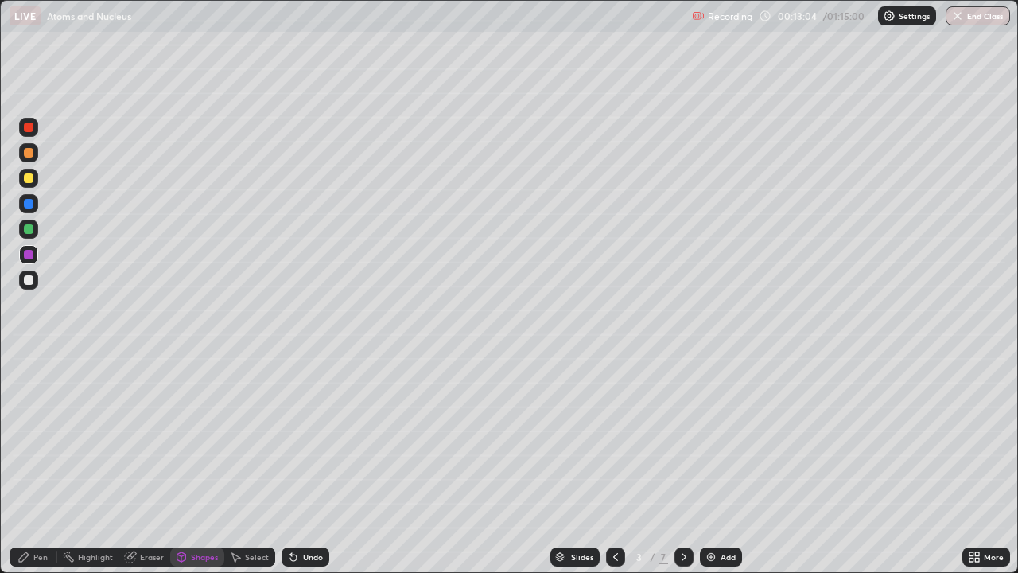
click at [35, 281] on div at bounding box center [28, 279] width 19 height 19
click at [35, 437] on div "Pen" at bounding box center [40, 557] width 14 height 8
click at [313, 437] on div "Undo" at bounding box center [313, 557] width 20 height 8
click at [316, 437] on div "Undo" at bounding box center [313, 557] width 20 height 8
click at [317, 437] on div "Undo" at bounding box center [313, 557] width 20 height 8
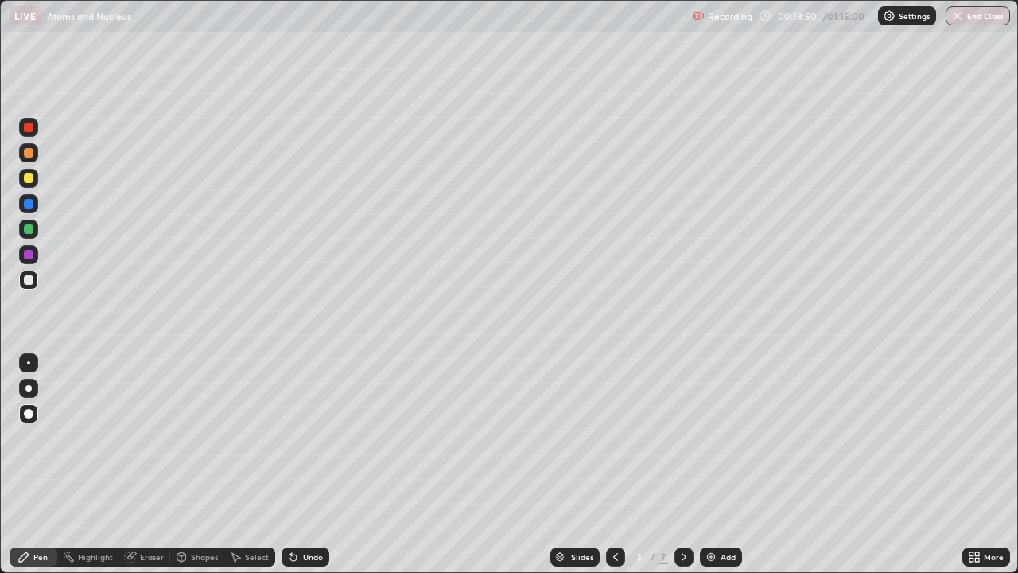
click at [36, 259] on div at bounding box center [28, 254] width 19 height 19
click at [196, 437] on div "Shapes" at bounding box center [204, 557] width 27 height 8
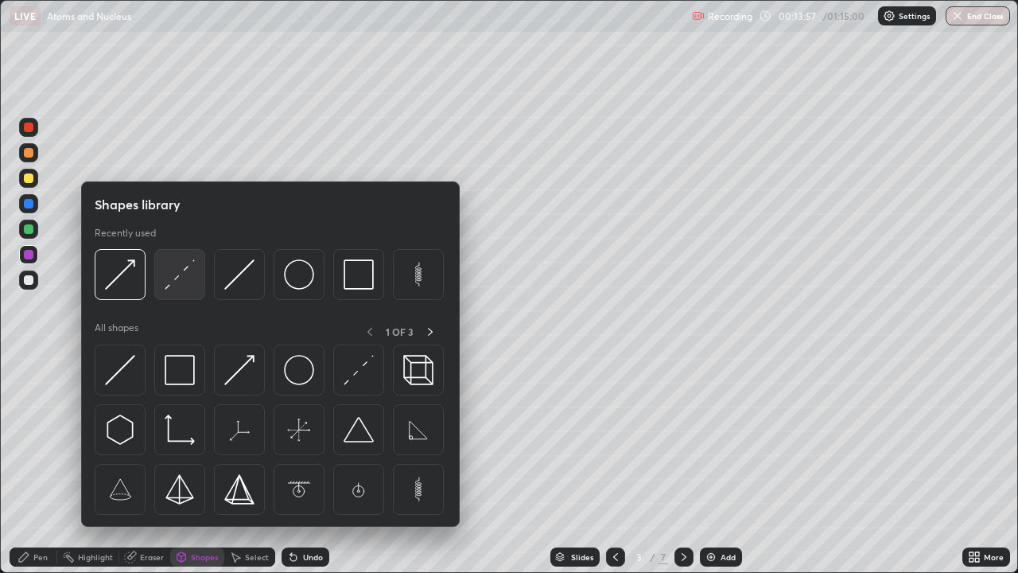
click at [181, 279] on img at bounding box center [180, 274] width 30 height 30
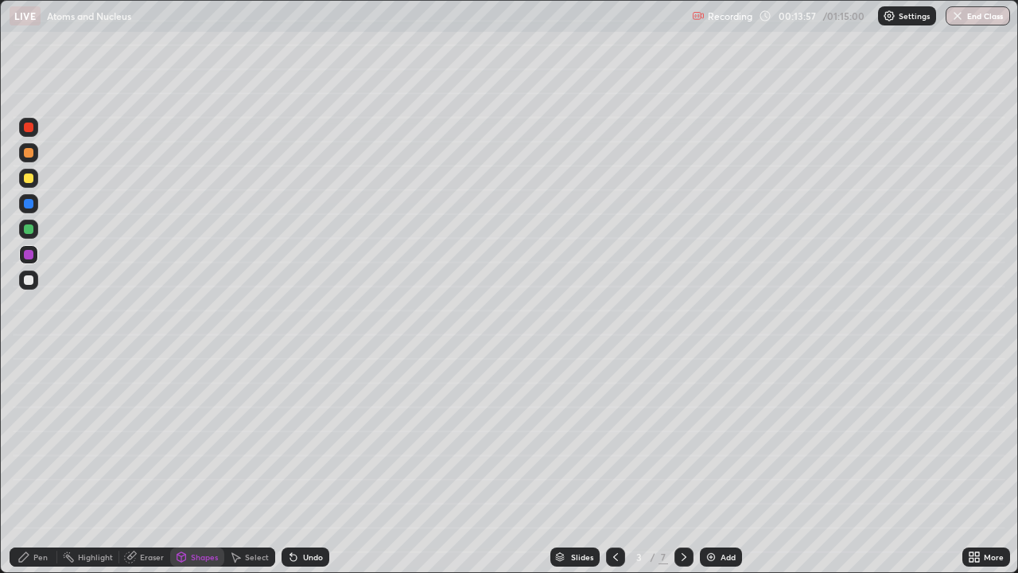
click at [29, 229] on div at bounding box center [29, 229] width 10 height 10
click at [29, 254] on div at bounding box center [29, 255] width 10 height 10
click at [30, 177] on div at bounding box center [29, 178] width 10 height 10
click at [40, 437] on div "Pen" at bounding box center [34, 556] width 48 height 19
click at [303, 437] on div "Undo" at bounding box center [313, 557] width 20 height 8
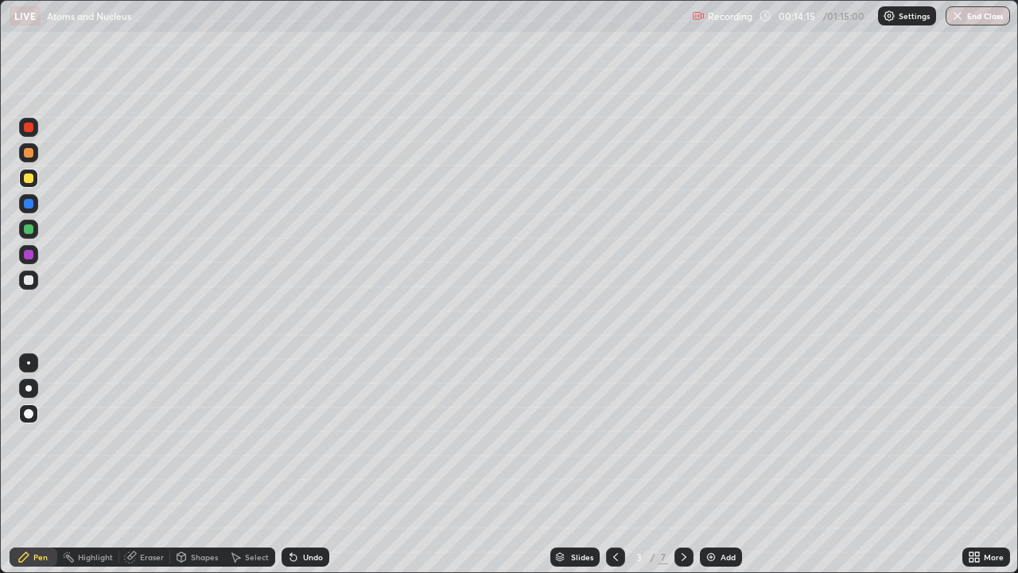
click at [31, 231] on div at bounding box center [29, 229] width 10 height 10
click at [30, 149] on div at bounding box center [29, 153] width 10 height 10
click at [196, 437] on div "Shapes" at bounding box center [204, 557] width 27 height 8
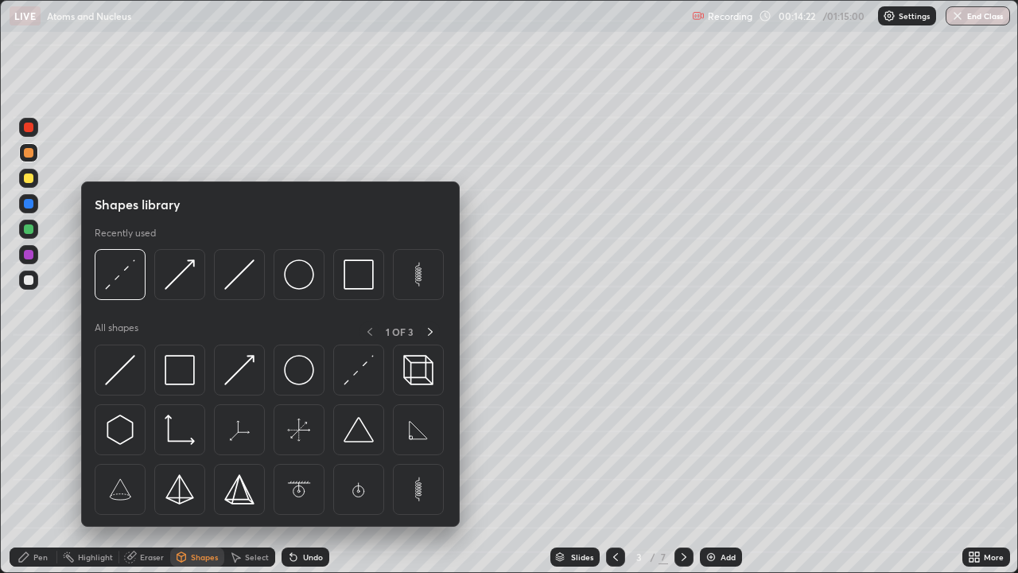
click at [196, 437] on div "Shapes" at bounding box center [204, 557] width 27 height 8
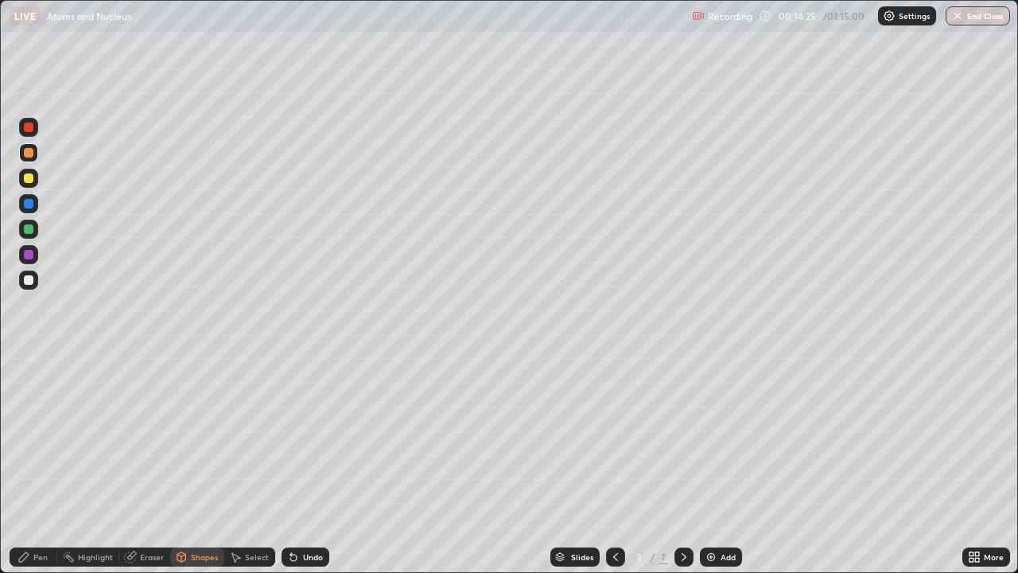
click at [38, 437] on div "Pen" at bounding box center [40, 557] width 14 height 8
click at [29, 281] on div at bounding box center [29, 280] width 10 height 10
click at [194, 437] on div "Shapes" at bounding box center [204, 557] width 27 height 8
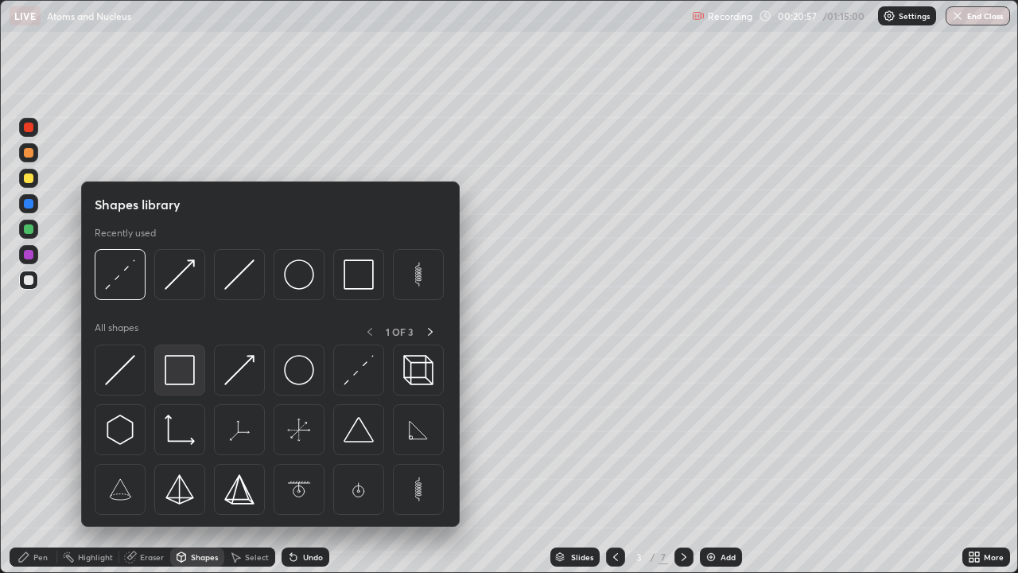
click at [182, 379] on img at bounding box center [180, 370] width 30 height 30
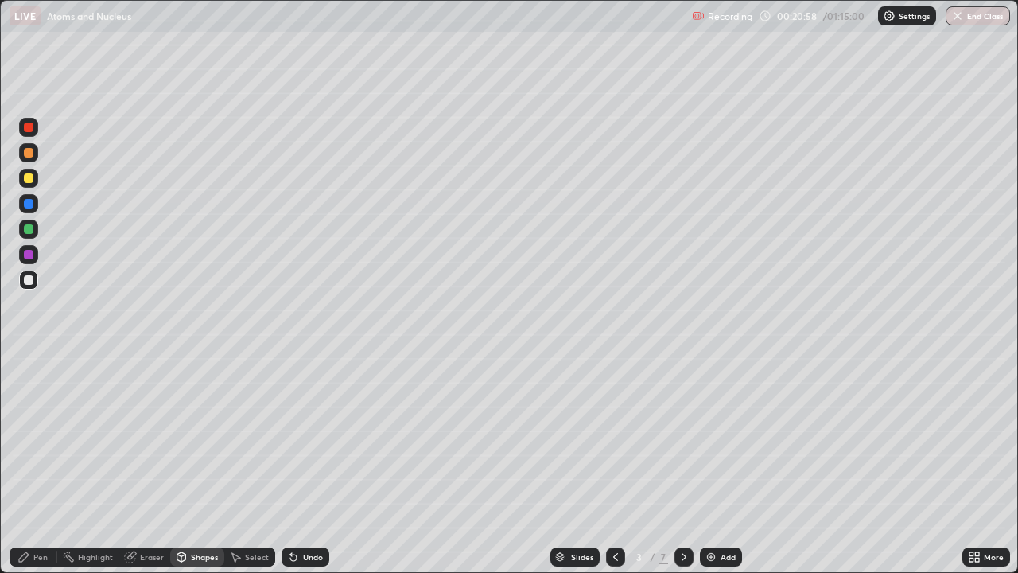
click at [28, 179] on div at bounding box center [29, 178] width 10 height 10
click at [301, 437] on div "Undo" at bounding box center [305, 556] width 48 height 19
click at [248, 437] on div "Select" at bounding box center [257, 557] width 24 height 8
click at [303, 437] on div "Undo" at bounding box center [313, 557] width 20 height 8
click at [34, 437] on div "Pen" at bounding box center [40, 557] width 14 height 8
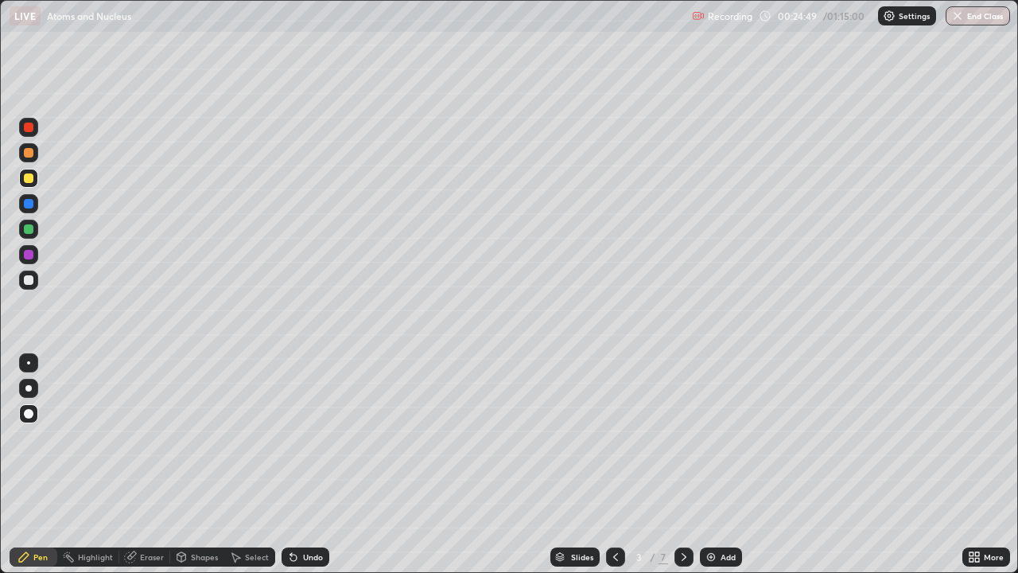
click at [204, 437] on div "Shapes" at bounding box center [204, 557] width 27 height 8
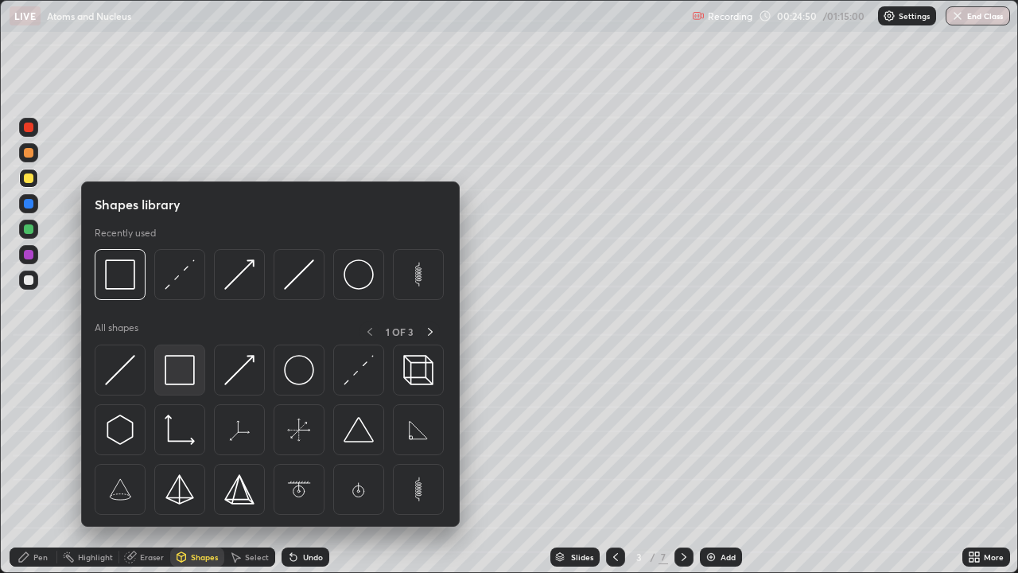
click at [188, 382] on img at bounding box center [180, 370] width 30 height 30
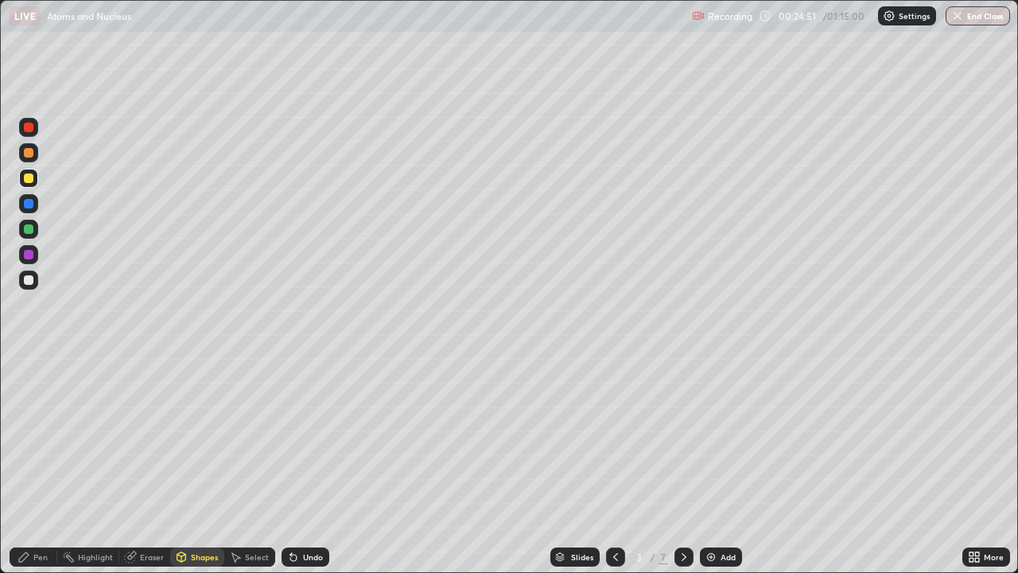
click at [29, 281] on div at bounding box center [29, 280] width 10 height 10
click at [204, 437] on div "Shapes" at bounding box center [204, 557] width 27 height 8
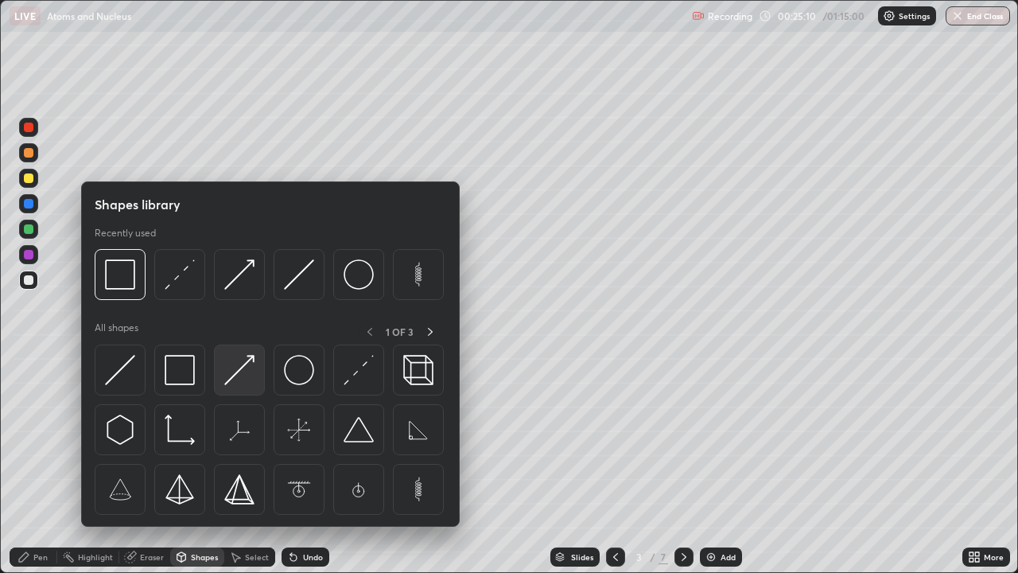
click at [240, 372] on img at bounding box center [239, 370] width 30 height 30
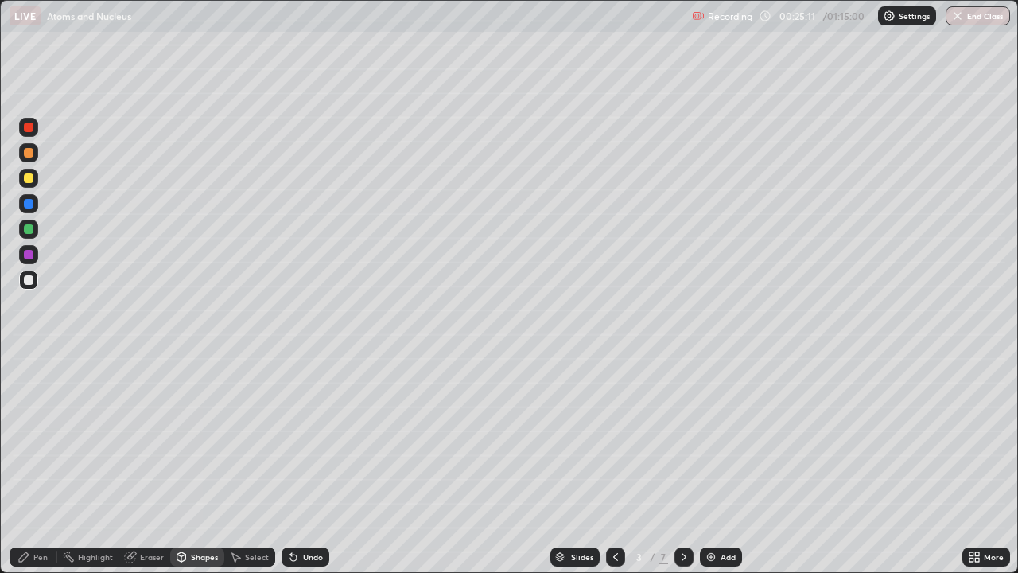
click at [34, 179] on div at bounding box center [28, 178] width 19 height 19
click at [30, 228] on div at bounding box center [29, 229] width 10 height 10
click at [29, 173] on div at bounding box center [29, 178] width 10 height 10
click at [29, 153] on div at bounding box center [29, 153] width 10 height 10
click at [45, 437] on div "Pen" at bounding box center [34, 556] width 48 height 19
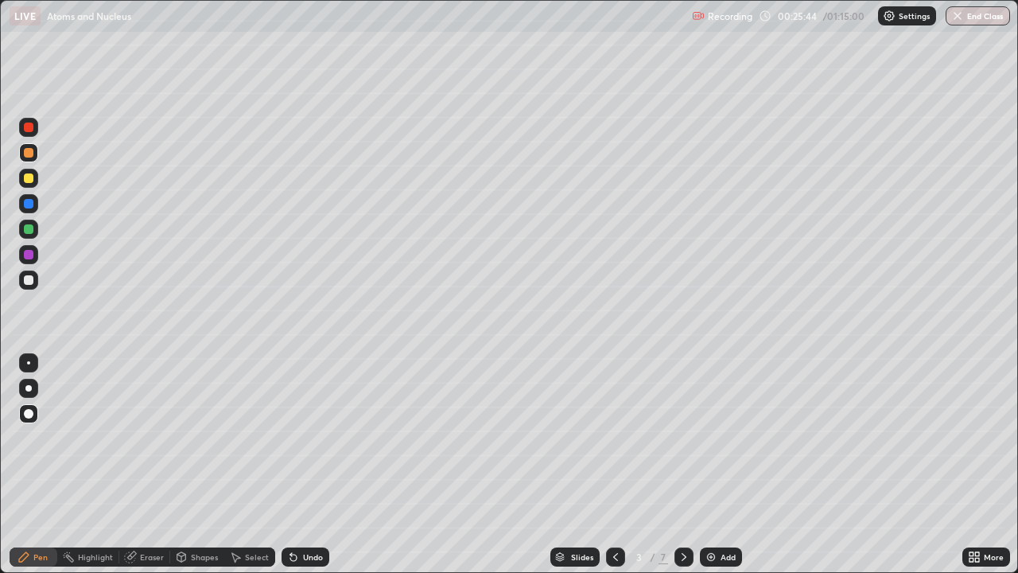
click at [33, 286] on div at bounding box center [28, 279] width 19 height 19
click at [310, 437] on div "Undo" at bounding box center [313, 557] width 20 height 8
click at [308, 437] on div "Undo" at bounding box center [313, 557] width 20 height 8
click at [313, 437] on div "Undo" at bounding box center [313, 557] width 20 height 8
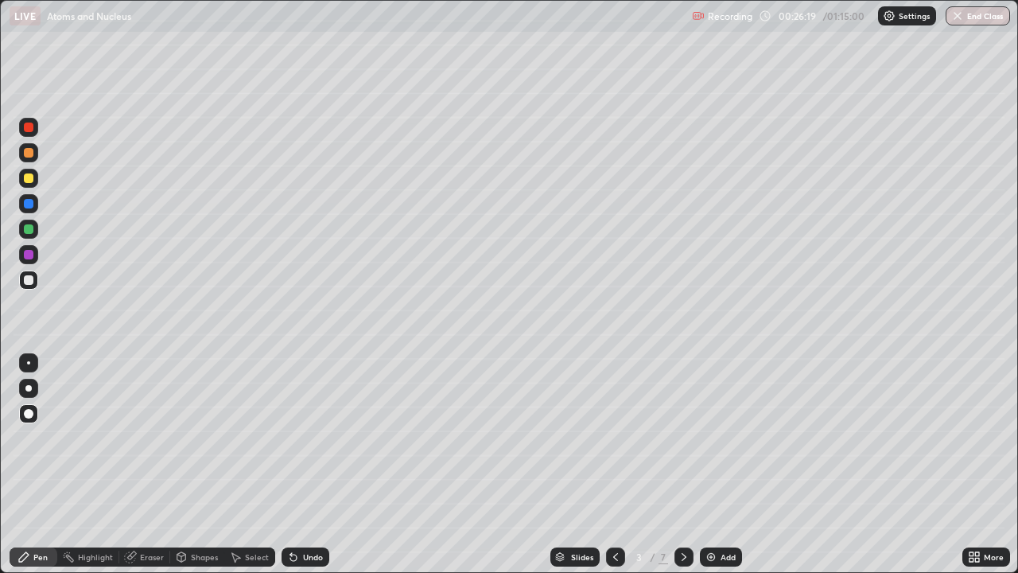
click at [315, 437] on div "Undo" at bounding box center [313, 557] width 20 height 8
click at [316, 437] on div "Undo" at bounding box center [313, 557] width 20 height 8
click at [36, 233] on div at bounding box center [28, 228] width 19 height 19
click at [27, 180] on div at bounding box center [29, 178] width 10 height 10
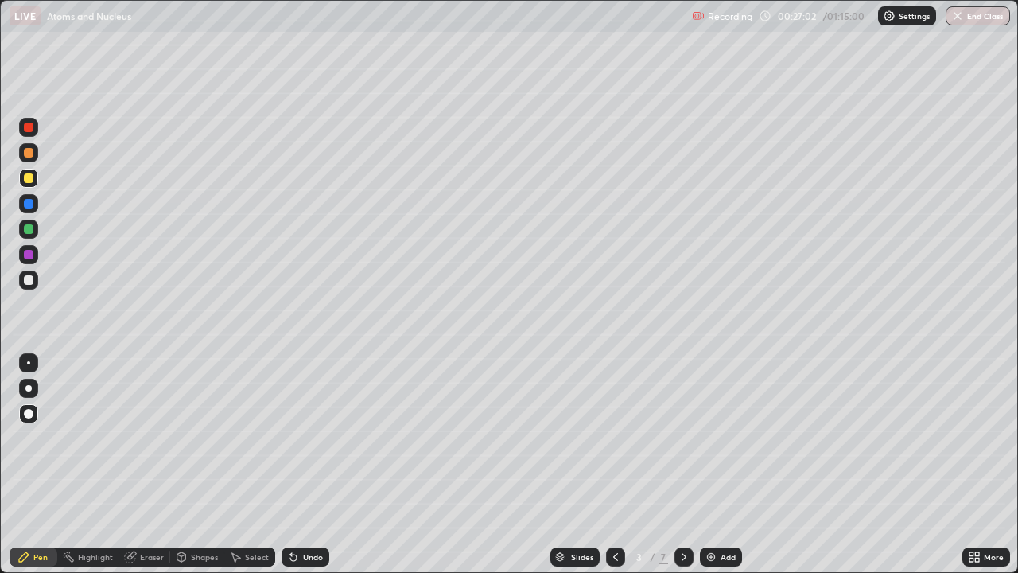
click at [29, 153] on div at bounding box center [29, 153] width 10 height 10
click at [29, 280] on div at bounding box center [29, 280] width 10 height 10
click at [307, 437] on div "Undo" at bounding box center [313, 557] width 20 height 8
click at [305, 437] on div "Undo" at bounding box center [313, 557] width 20 height 8
click at [311, 437] on div "Undo" at bounding box center [313, 557] width 20 height 8
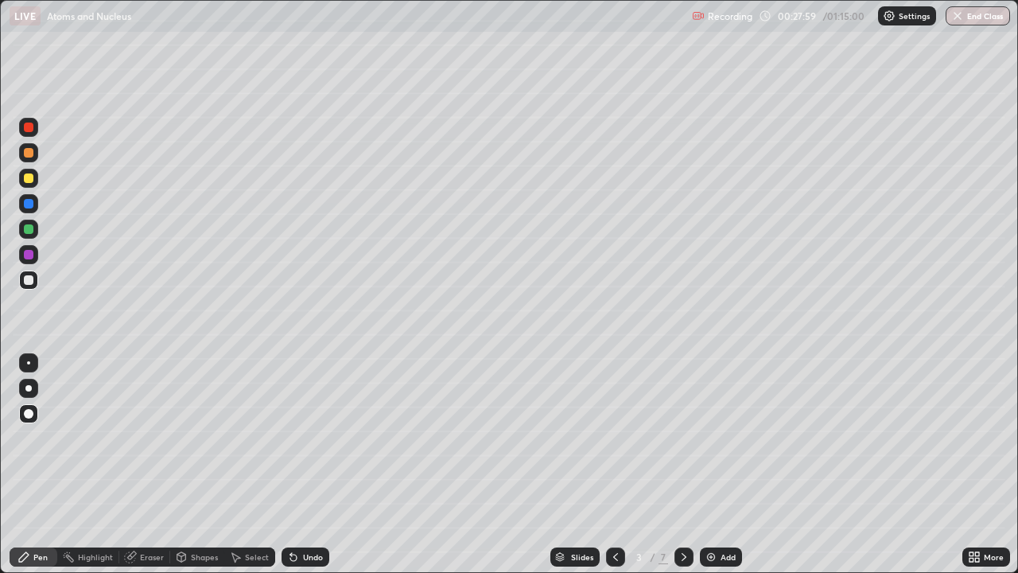
click at [201, 437] on div "Shapes" at bounding box center [204, 557] width 27 height 8
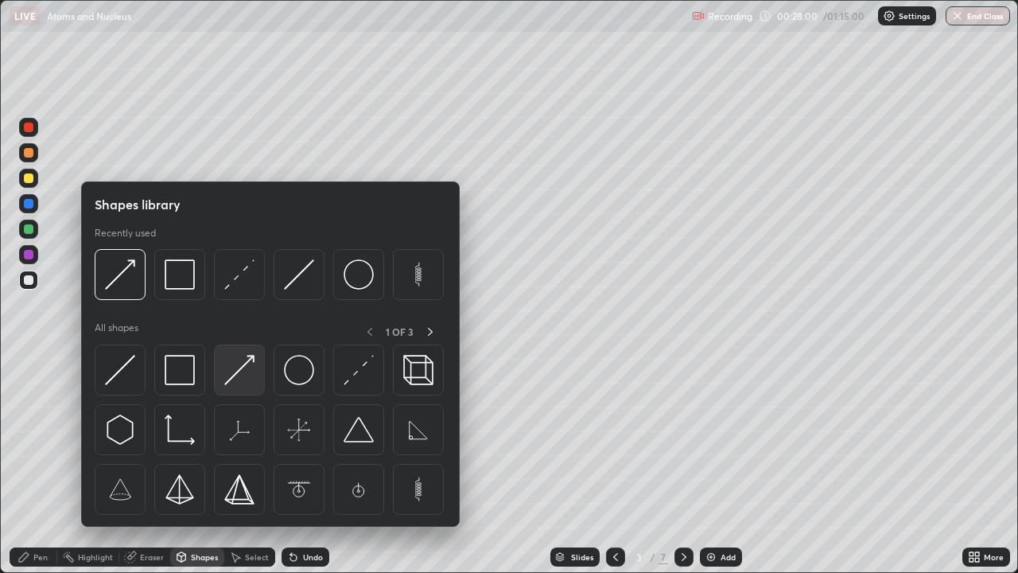
click at [231, 381] on img at bounding box center [239, 370] width 30 height 30
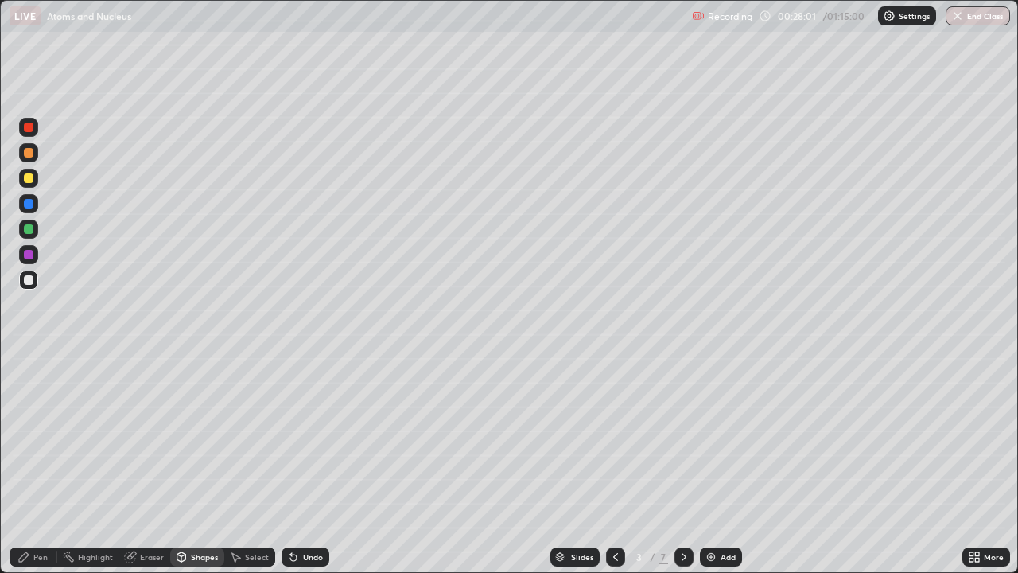
click at [29, 280] on div at bounding box center [29, 280] width 10 height 10
click at [45, 437] on div "Pen" at bounding box center [34, 556] width 48 height 19
click at [33, 228] on div at bounding box center [29, 229] width 10 height 10
click at [153, 437] on div "Eraser" at bounding box center [152, 557] width 24 height 8
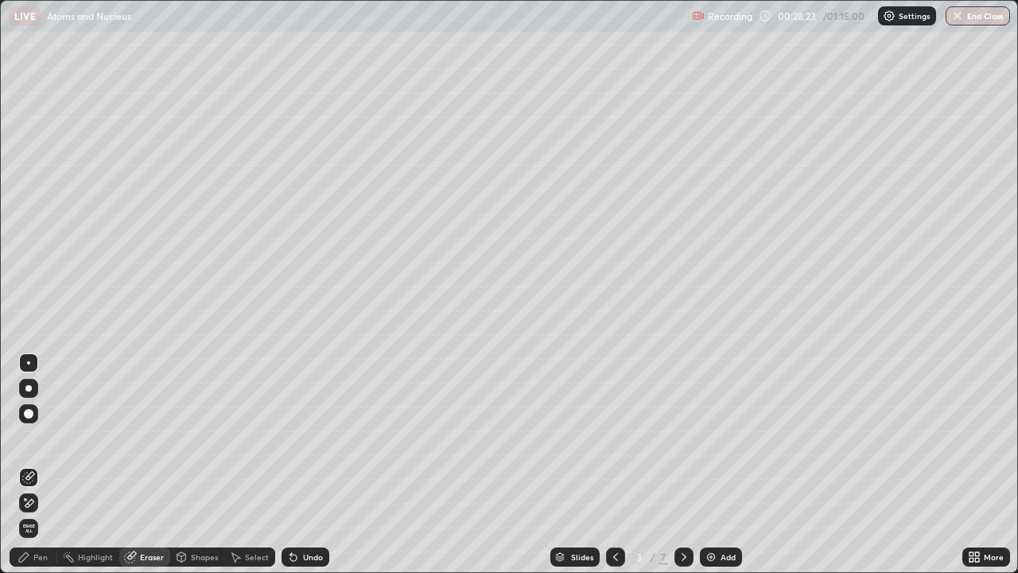
click at [191, 437] on div "Shapes" at bounding box center [204, 557] width 27 height 8
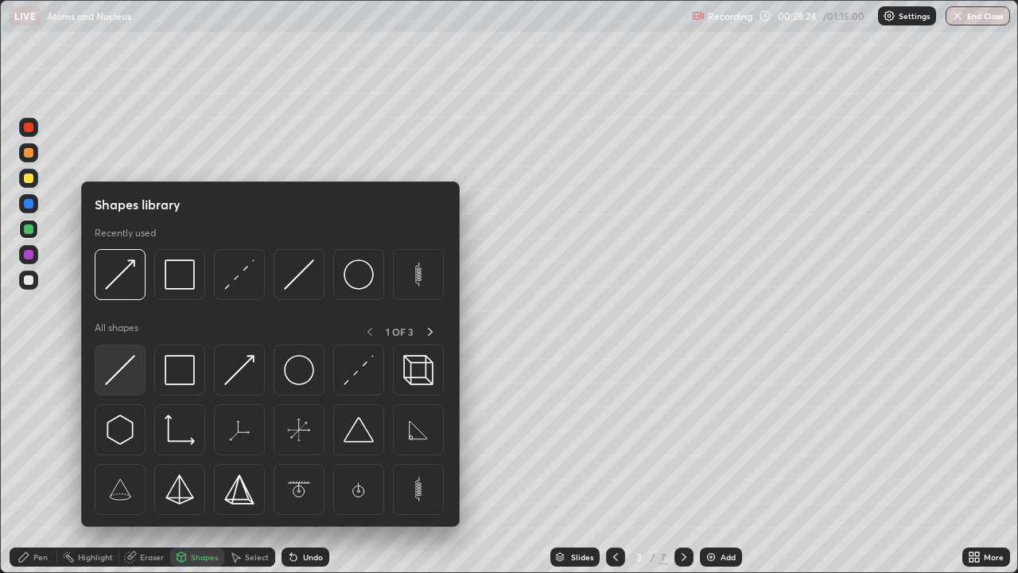
click at [123, 380] on img at bounding box center [120, 370] width 30 height 30
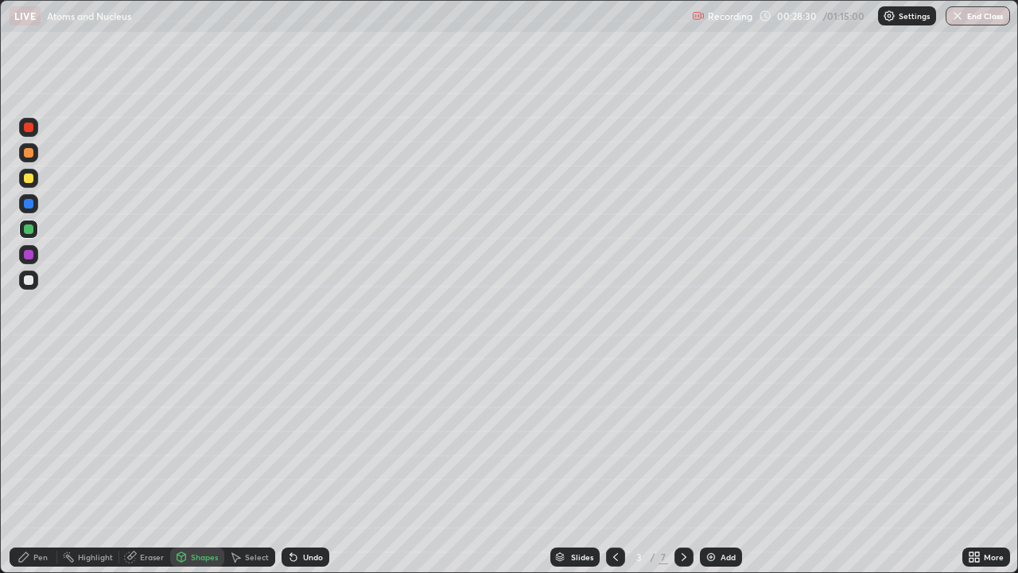
click at [38, 437] on div "Pen" at bounding box center [40, 557] width 14 height 8
click at [33, 253] on div at bounding box center [29, 255] width 10 height 10
click at [713, 437] on img at bounding box center [711, 556] width 13 height 13
click at [202, 437] on div "Shapes" at bounding box center [204, 557] width 27 height 8
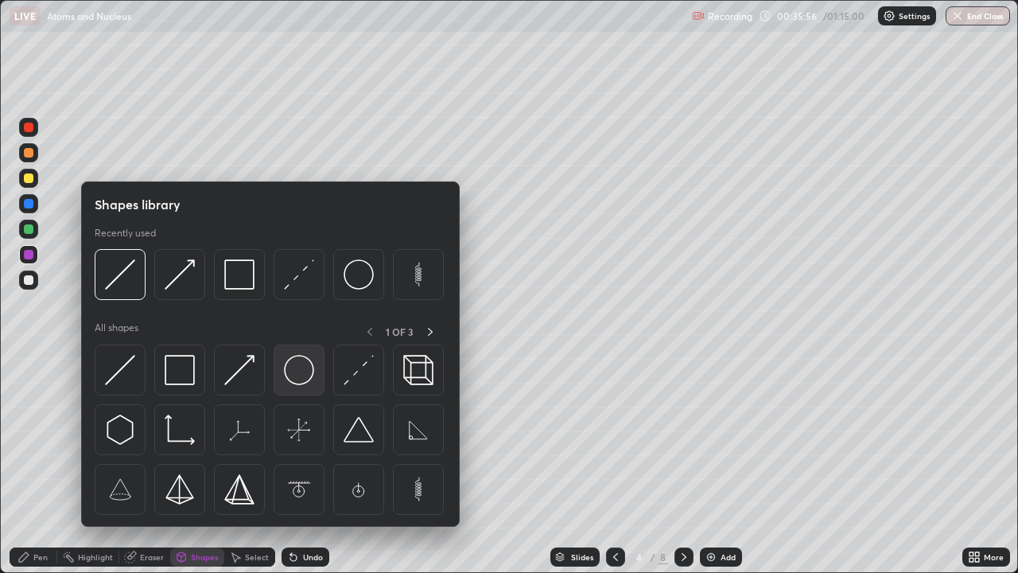
click at [302, 376] on img at bounding box center [299, 370] width 30 height 30
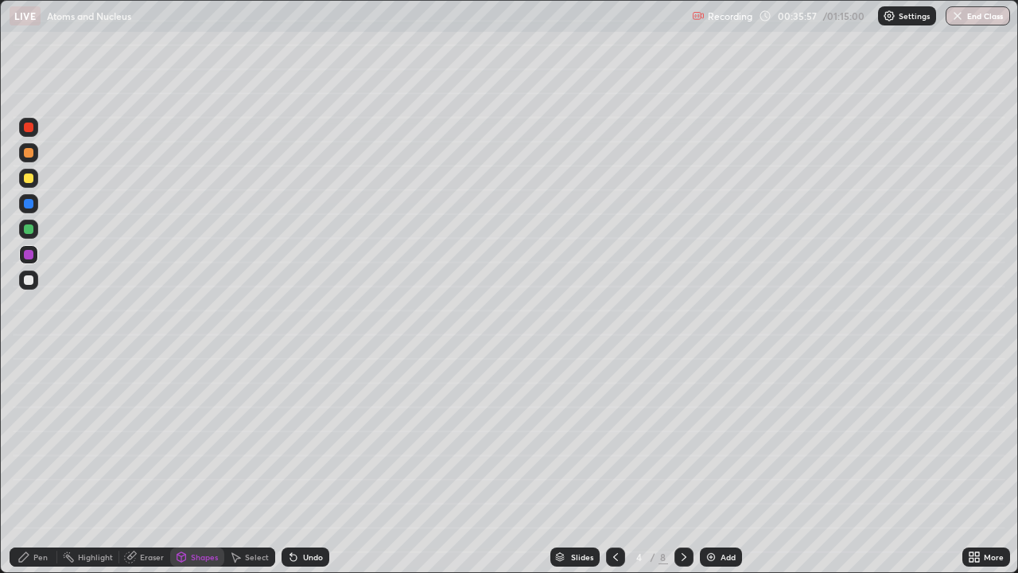
click at [33, 283] on div at bounding box center [29, 280] width 10 height 10
click at [32, 202] on div at bounding box center [29, 204] width 10 height 10
click at [31, 224] on div at bounding box center [29, 229] width 10 height 10
click at [43, 437] on div "Pen" at bounding box center [40, 557] width 14 height 8
click at [30, 278] on div at bounding box center [29, 280] width 10 height 10
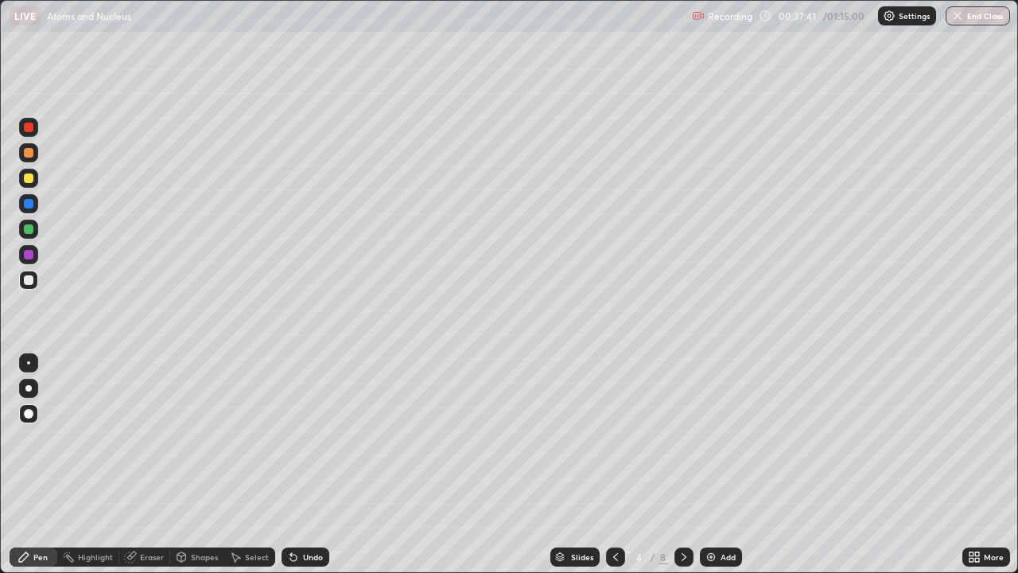
click at [317, 437] on div "Undo" at bounding box center [313, 557] width 20 height 8
click at [29, 255] on div at bounding box center [29, 255] width 10 height 10
click at [74, 437] on div "Highlight" at bounding box center [88, 556] width 62 height 19
click at [37, 280] on div at bounding box center [28, 279] width 19 height 19
click at [28, 256] on div at bounding box center [29, 255] width 10 height 10
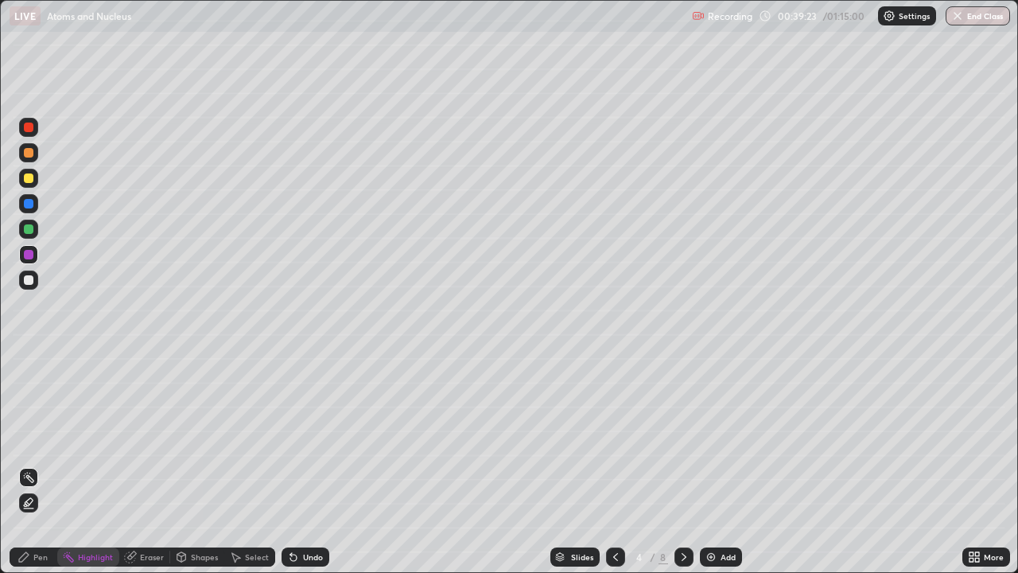
click at [305, 437] on div "Undo" at bounding box center [305, 556] width 48 height 19
click at [49, 437] on div "Pen" at bounding box center [34, 556] width 48 height 19
click at [29, 280] on div at bounding box center [29, 280] width 10 height 10
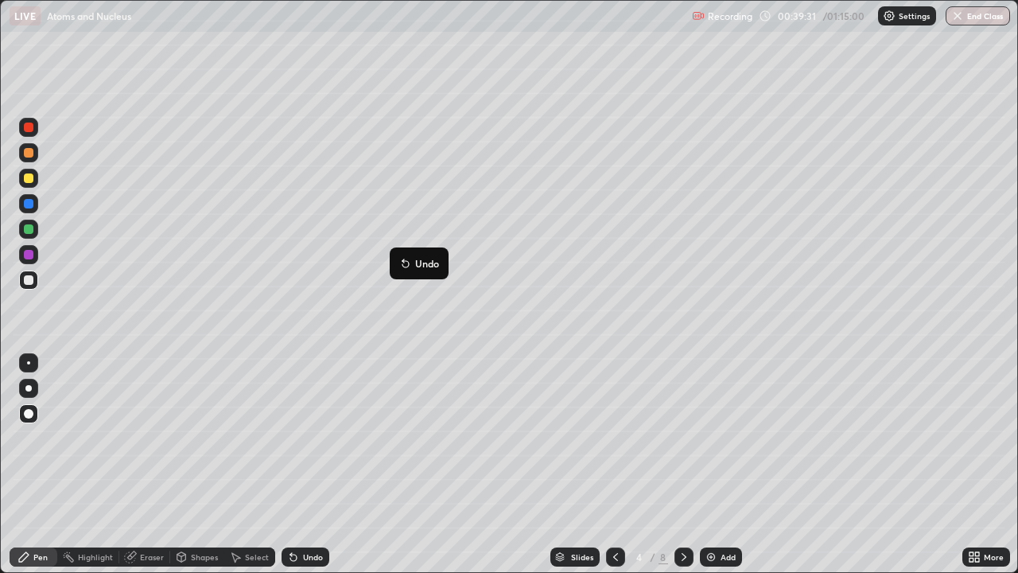
click at [400, 257] on icon at bounding box center [405, 263] width 13 height 13
click at [33, 254] on div at bounding box center [29, 255] width 10 height 10
click at [30, 279] on div at bounding box center [29, 280] width 10 height 10
click at [35, 154] on div at bounding box center [28, 152] width 19 height 19
click at [33, 281] on div at bounding box center [29, 280] width 10 height 10
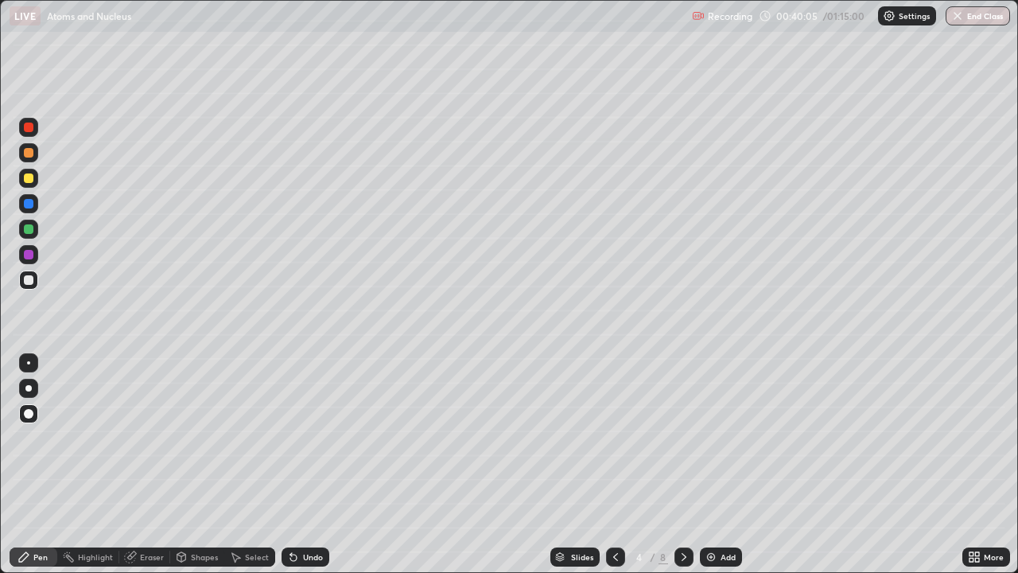
click at [29, 153] on div at bounding box center [29, 153] width 10 height 10
click at [33, 283] on div at bounding box center [28, 279] width 19 height 19
click at [29, 228] on div at bounding box center [29, 229] width 10 height 10
click at [29, 282] on div at bounding box center [29, 280] width 10 height 10
click at [35, 177] on div at bounding box center [28, 178] width 19 height 19
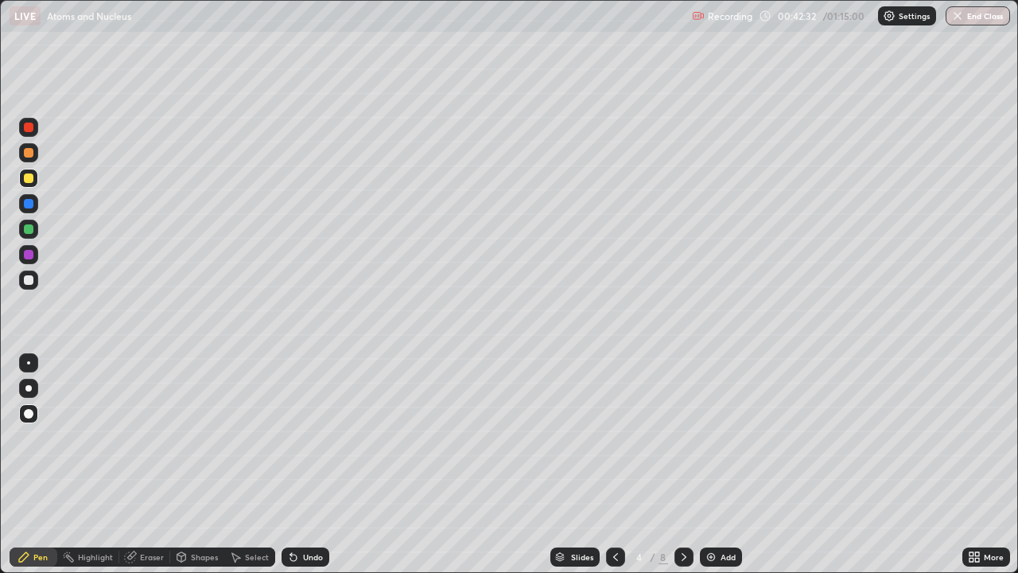
click at [313, 437] on div "Undo" at bounding box center [313, 557] width 20 height 8
click at [314, 437] on div "Undo" at bounding box center [313, 557] width 20 height 8
click at [316, 437] on div "Undo" at bounding box center [313, 557] width 20 height 8
click at [318, 437] on div "Undo" at bounding box center [313, 557] width 20 height 8
click at [29, 281] on div at bounding box center [29, 280] width 10 height 10
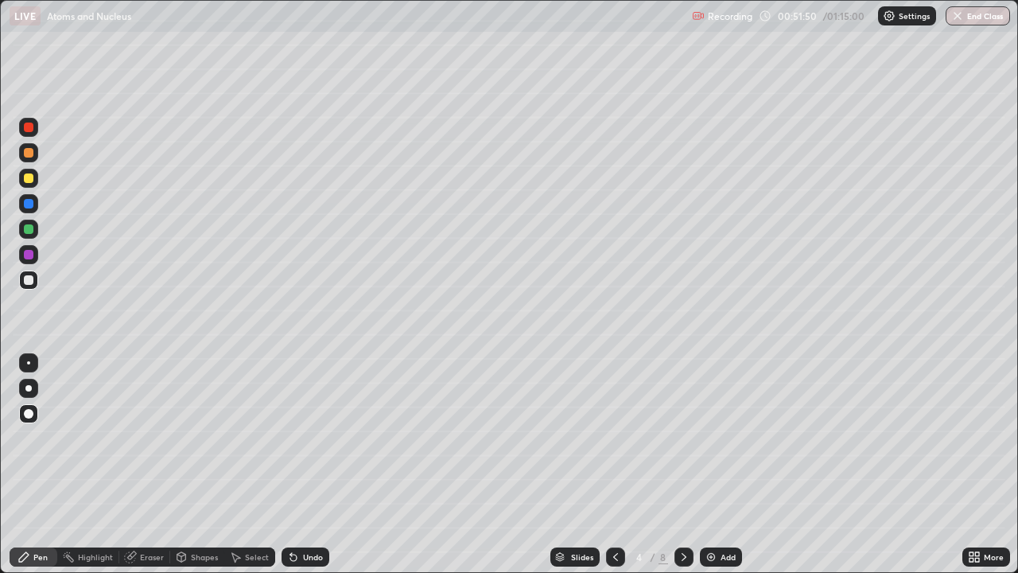
click at [43, 437] on div "Pen" at bounding box center [40, 557] width 14 height 8
click at [710, 437] on img at bounding box center [711, 556] width 13 height 13
click at [330, 196] on button "Undo" at bounding box center [351, 203] width 46 height 19
click at [305, 437] on div "Undo" at bounding box center [305, 556] width 48 height 19
click at [306, 437] on div "Undo" at bounding box center [313, 557] width 20 height 8
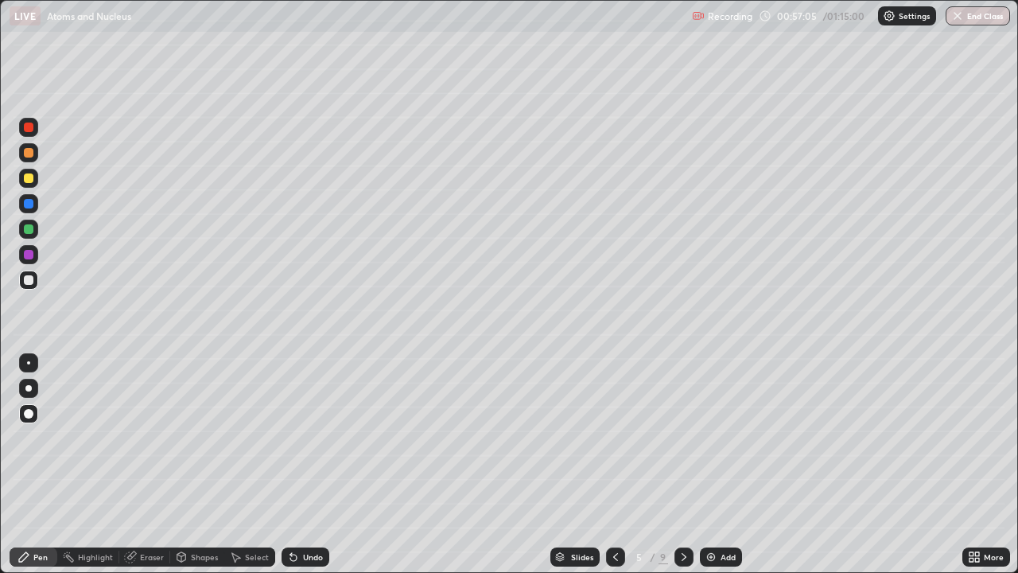
click at [310, 437] on div "Undo" at bounding box center [313, 557] width 20 height 8
click at [32, 230] on div at bounding box center [29, 229] width 10 height 10
click at [716, 437] on div "Add" at bounding box center [721, 556] width 42 height 19
click at [29, 284] on div at bounding box center [29, 280] width 10 height 10
click at [34, 231] on div at bounding box center [28, 228] width 19 height 19
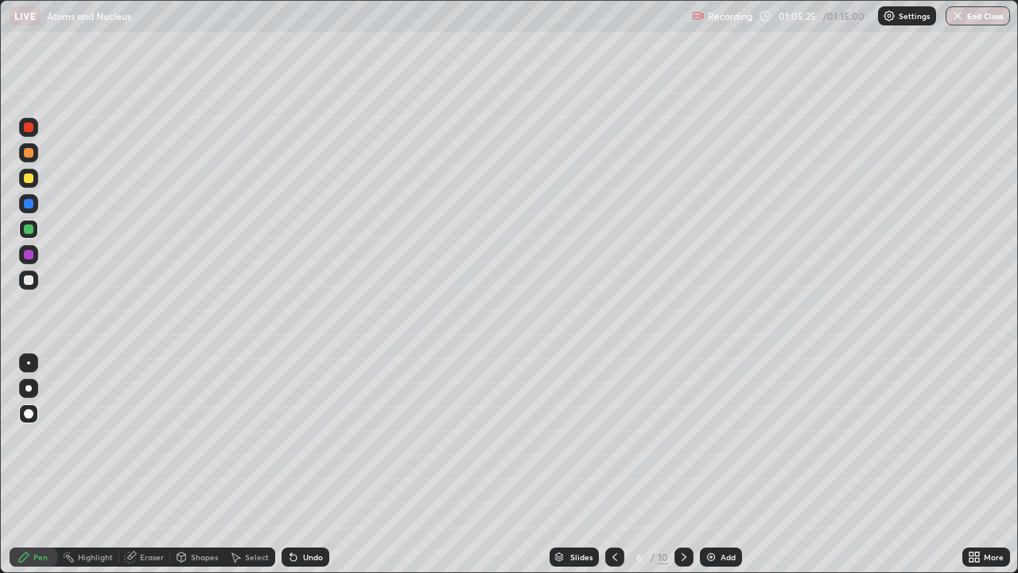
click at [35, 258] on div at bounding box center [28, 254] width 19 height 19
click at [29, 280] on div at bounding box center [29, 280] width 10 height 10
click at [35, 208] on div at bounding box center [28, 203] width 19 height 19
click at [32, 152] on div at bounding box center [29, 153] width 10 height 10
click at [29, 229] on div at bounding box center [29, 229] width 10 height 10
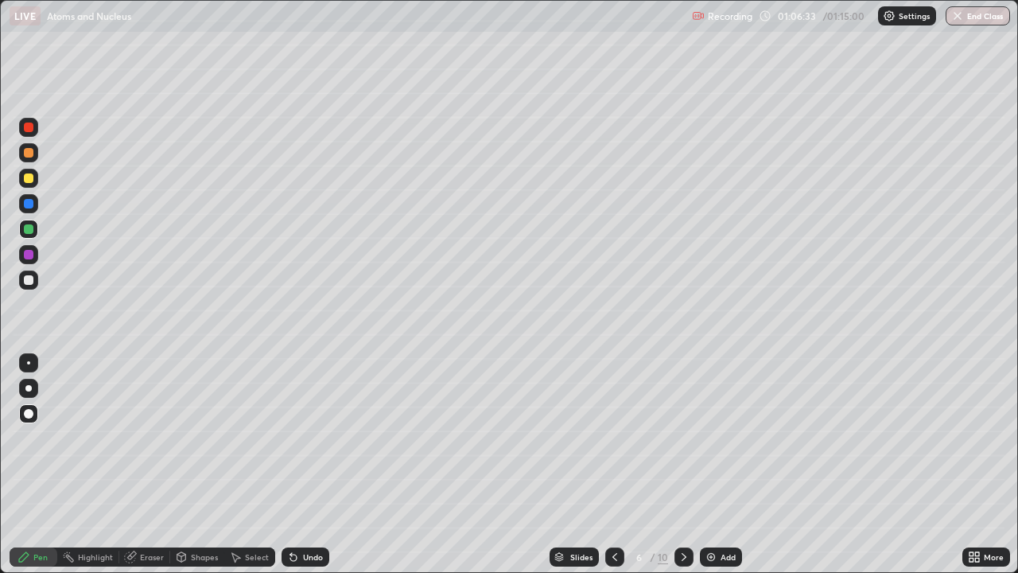
click at [26, 256] on div at bounding box center [29, 255] width 10 height 10
click at [1000, 21] on button "End Class" at bounding box center [978, 15] width 63 height 19
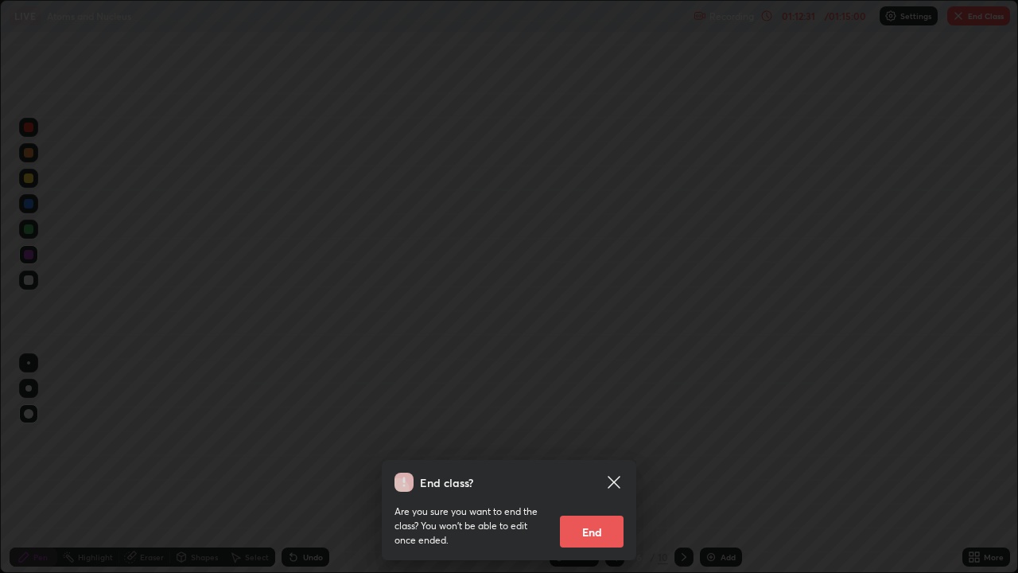
click at [604, 437] on button "End" at bounding box center [592, 531] width 64 height 32
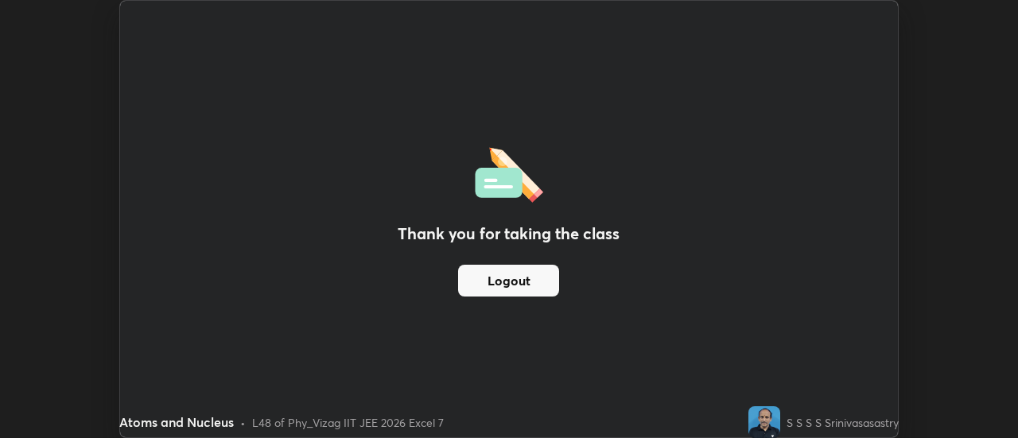
scroll to position [79079, 78500]
